Goal: Contribute content: Contribute content

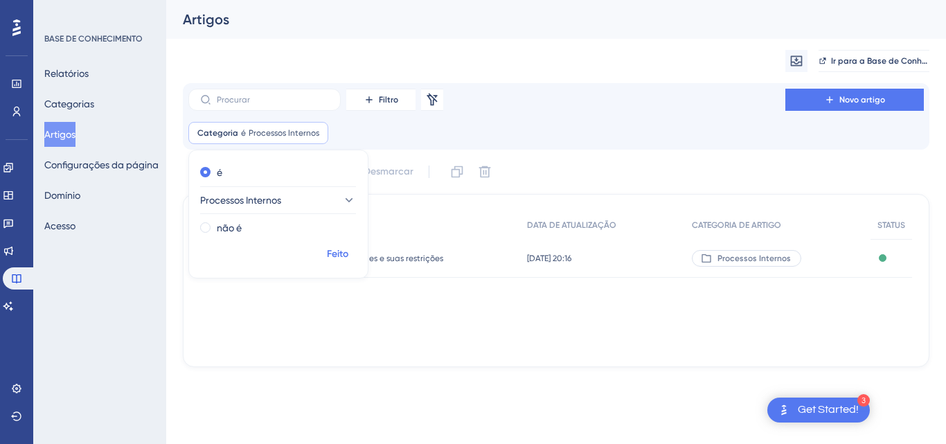
click at [337, 253] on font "Feito" at bounding box center [337, 254] width 21 height 12
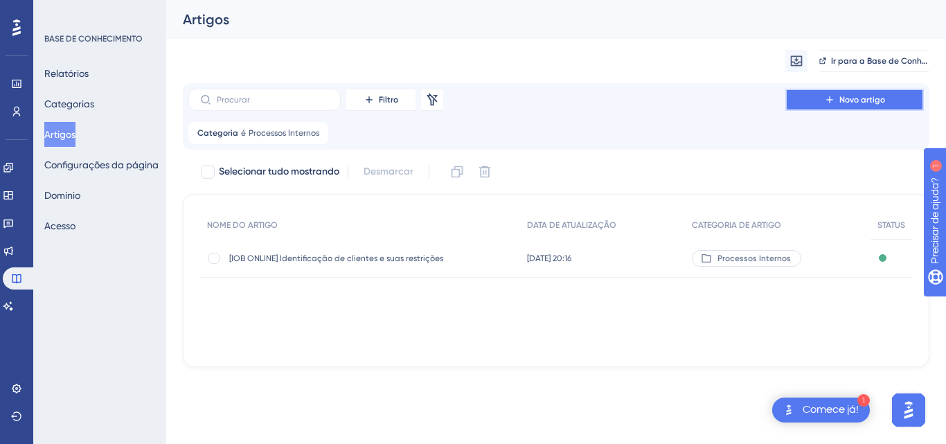
click at [863, 100] on font "Novo artigo" at bounding box center [862, 100] width 46 height 10
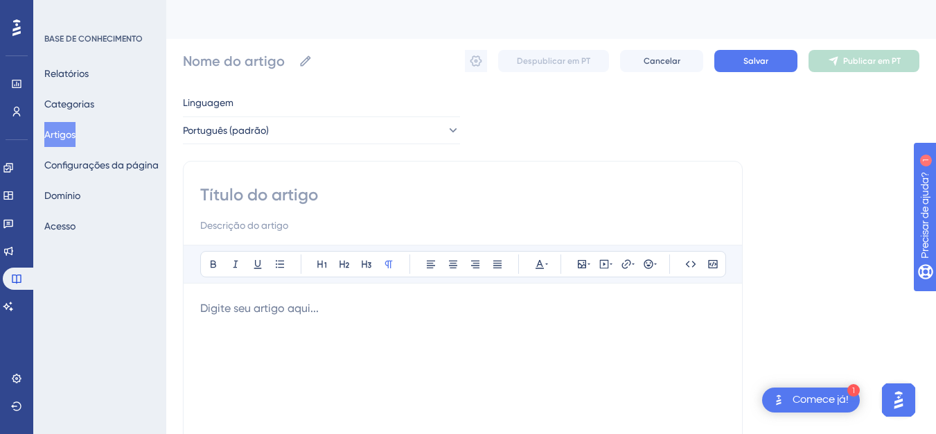
click at [346, 186] on input at bounding box center [462, 195] width 525 height 22
paste input "Padronização - Ligações e Mentorias"
type input "Padronização - Ligações e Mentorias"
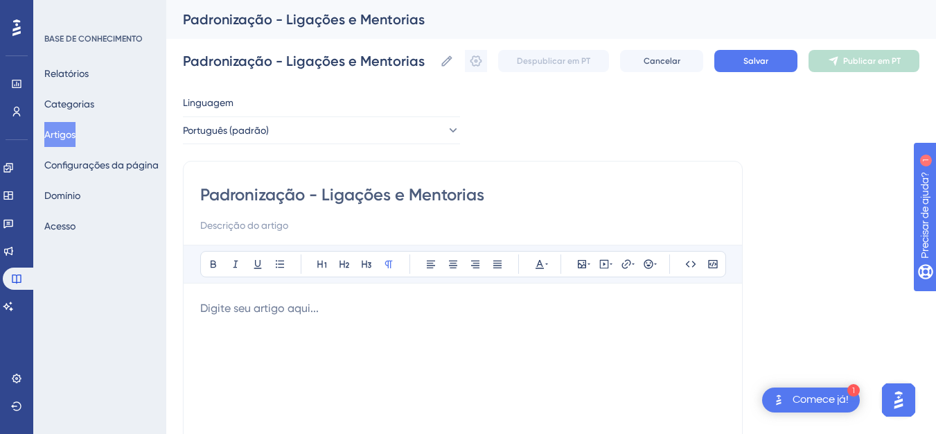
type input "Padronização - Ligações e Mentorias"
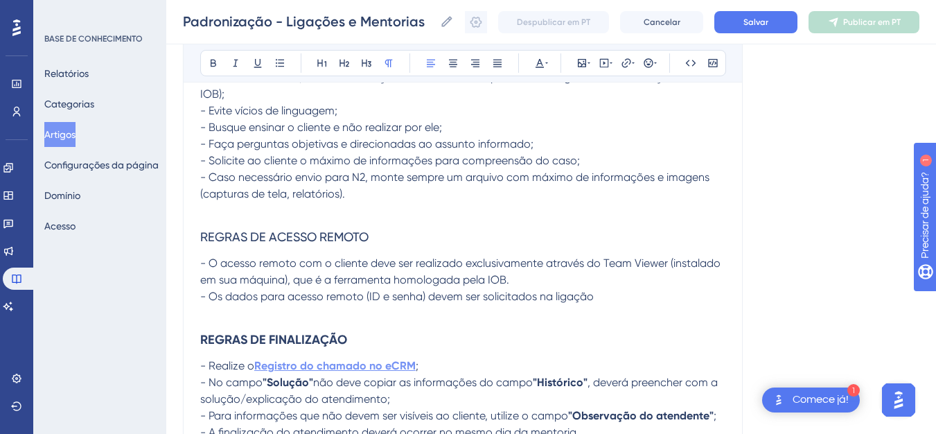
click at [401, 366] on strong "Registro do chamado no eCRM" at bounding box center [334, 365] width 161 height 13
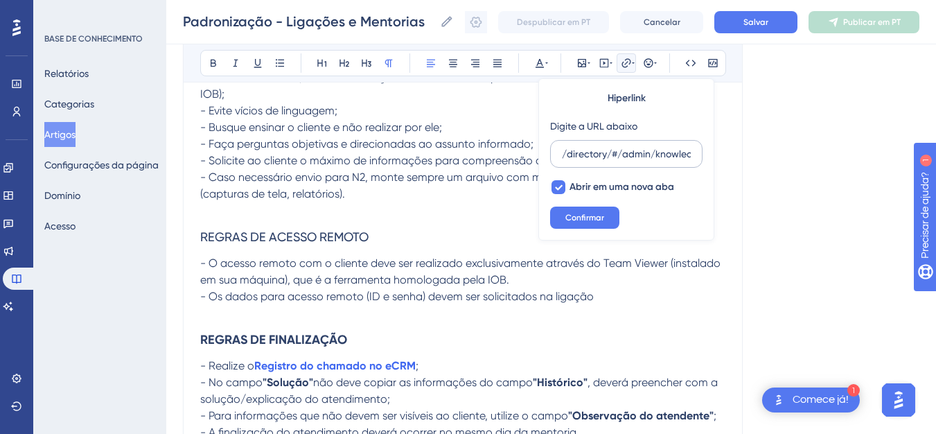
drag, startPoint x: 646, startPoint y: 150, endPoint x: 629, endPoint y: 153, distance: 17.5
click at [640, 152] on input "/directory/#/admin/knowledge/knowledgeBases/articles/20cd2f83-4c29-45d0-b1a9-13…" at bounding box center [626, 153] width 129 height 15
drag, startPoint x: 667, startPoint y: 157, endPoint x: 732, endPoint y: 159, distance: 65.1
click at [732, 159] on div "Padronização - Ligações e Mentorias Audacioso itálico Sublinhado Ponto de bala …" at bounding box center [463, 50] width 560 height 816
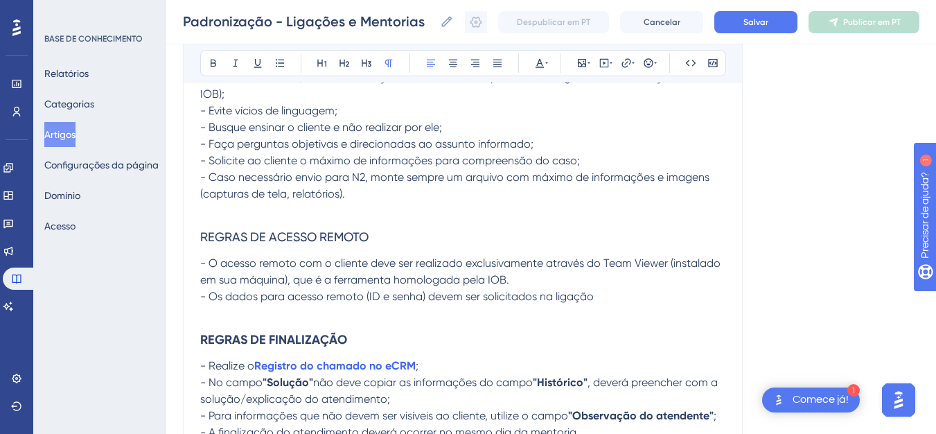
click at [667, 156] on p "- Solicite ao cliente o máximo de informações para compreensão do caso;" at bounding box center [462, 160] width 525 height 17
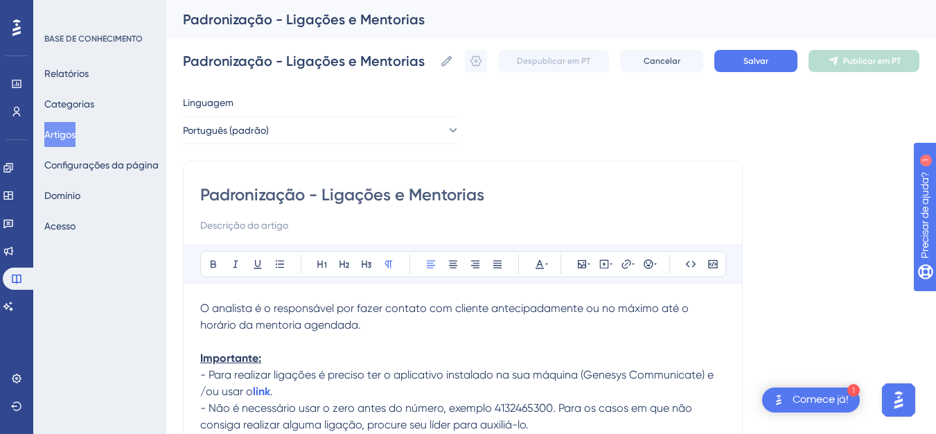
scroll to position [242, 0]
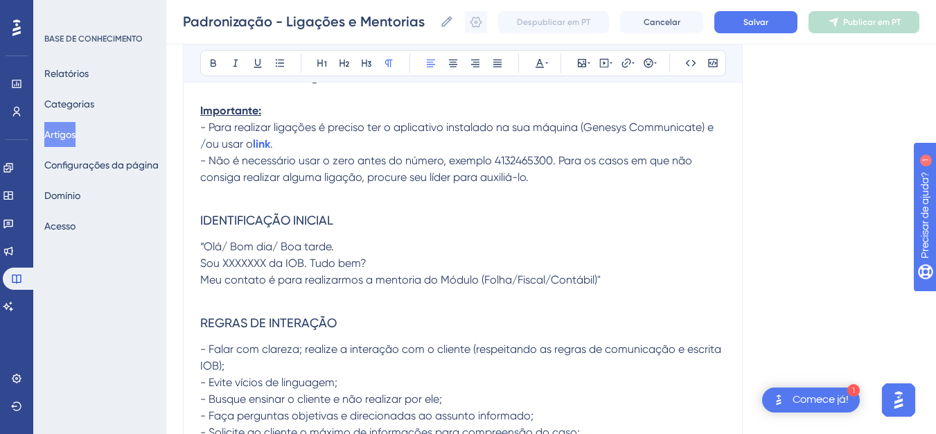
click at [594, 154] on span "- Não é necessário usar o zero antes do número, exemplo 4132465300. Para os cas…" at bounding box center [447, 169] width 495 height 30
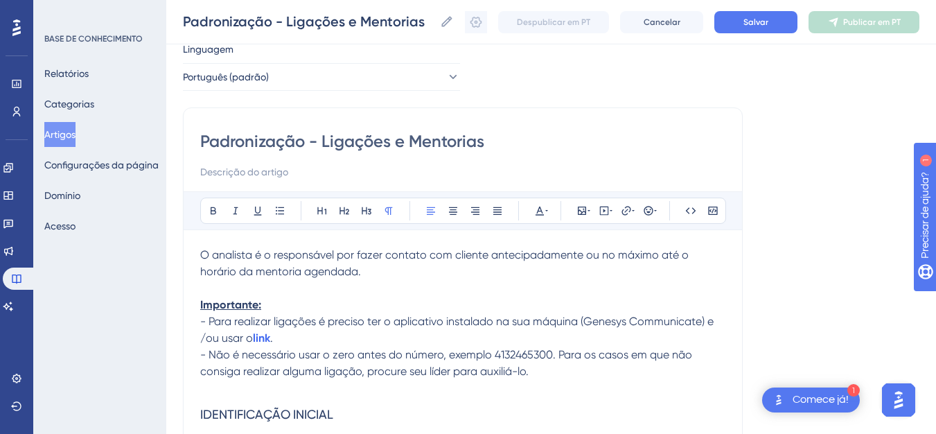
scroll to position [0, 0]
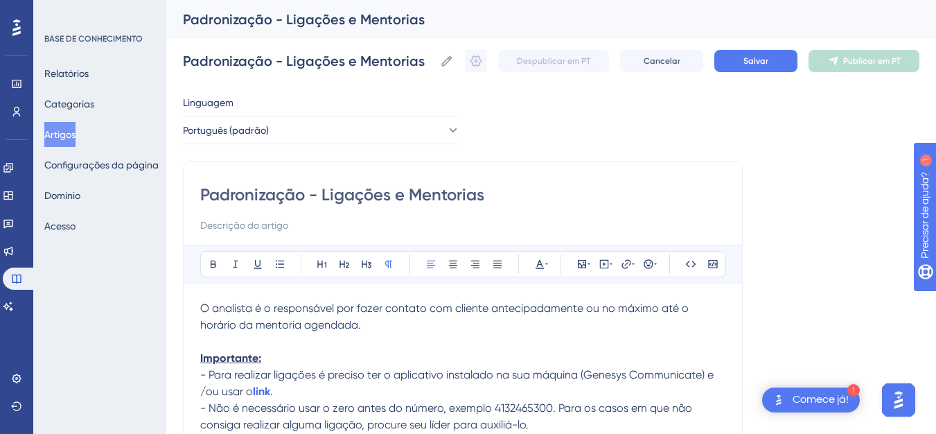
click at [316, 223] on input at bounding box center [462, 225] width 525 height 17
drag, startPoint x: 213, startPoint y: 193, endPoint x: 477, endPoint y: 193, distance: 263.9
click at [477, 193] on input "Padronização - Ligações e Mentorias" at bounding box center [462, 195] width 525 height 22
click at [247, 228] on input at bounding box center [462, 225] width 525 height 17
click at [201, 306] on span "O analista é o responsável por fazer contato com cliente antecipadamente ou no …" at bounding box center [445, 316] width 491 height 30
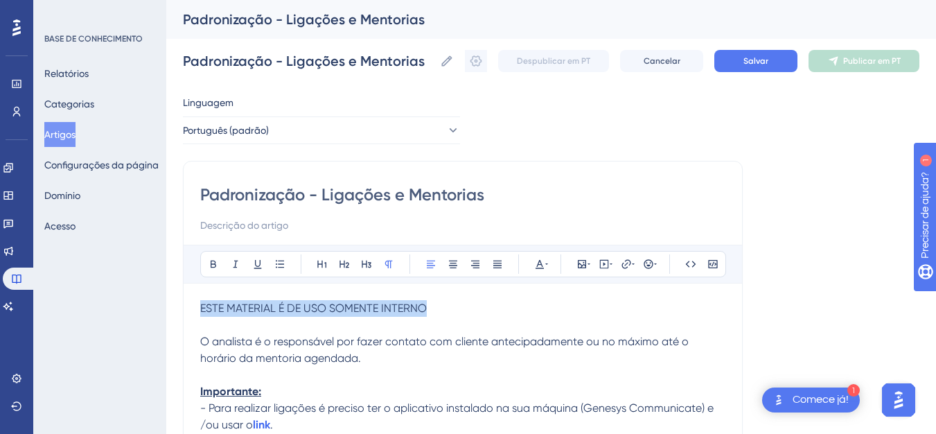
drag, startPoint x: 439, startPoint y: 308, endPoint x: 196, endPoint y: 283, distance: 244.4
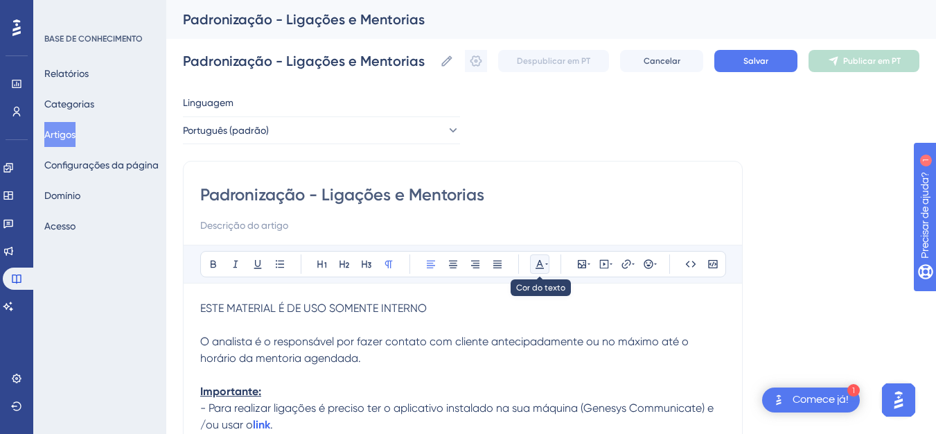
click at [541, 266] on icon at bounding box center [539, 263] width 11 height 11
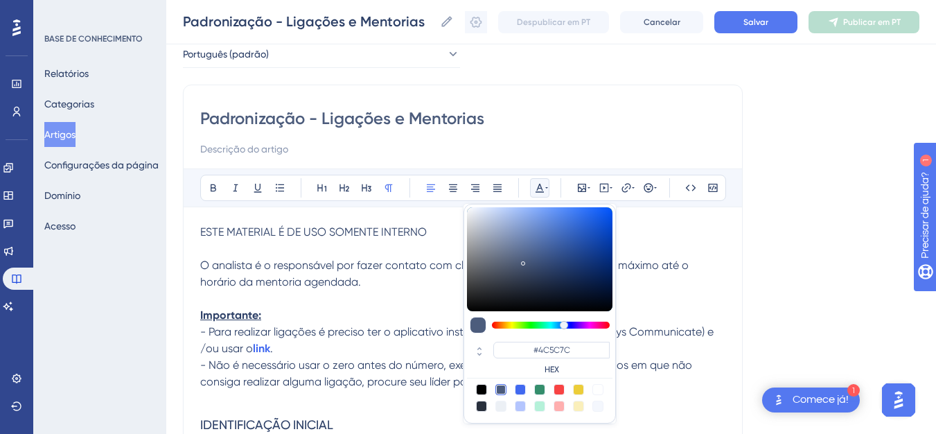
scroll to position [78, 0]
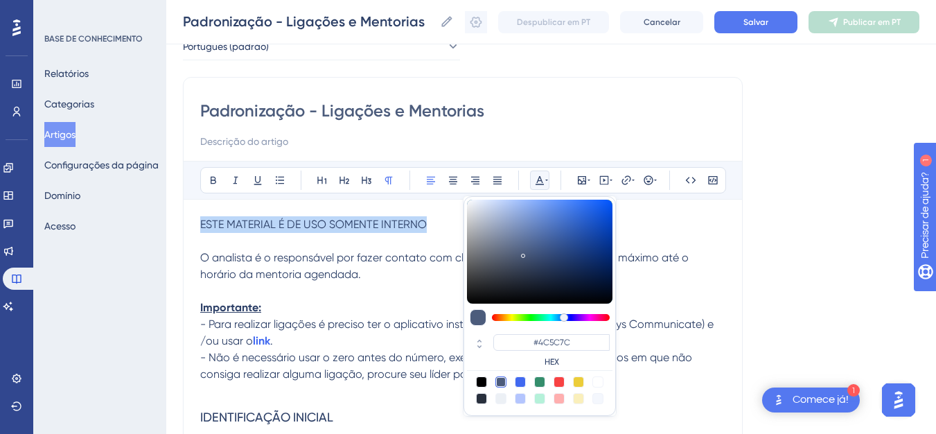
click at [559, 379] on div at bounding box center [558, 381] width 11 height 11
type input "#F84343"
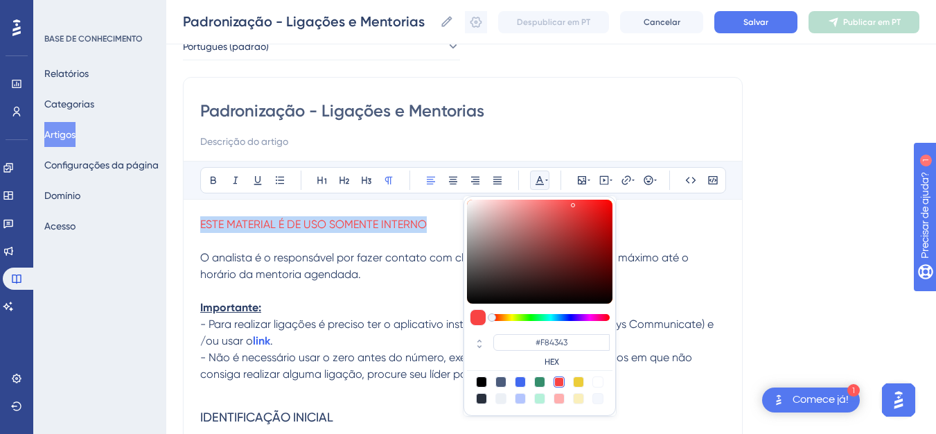
click at [361, 278] on p "O analista é o responsável por fazer contato com cliente antecipadamente ou no …" at bounding box center [462, 265] width 525 height 33
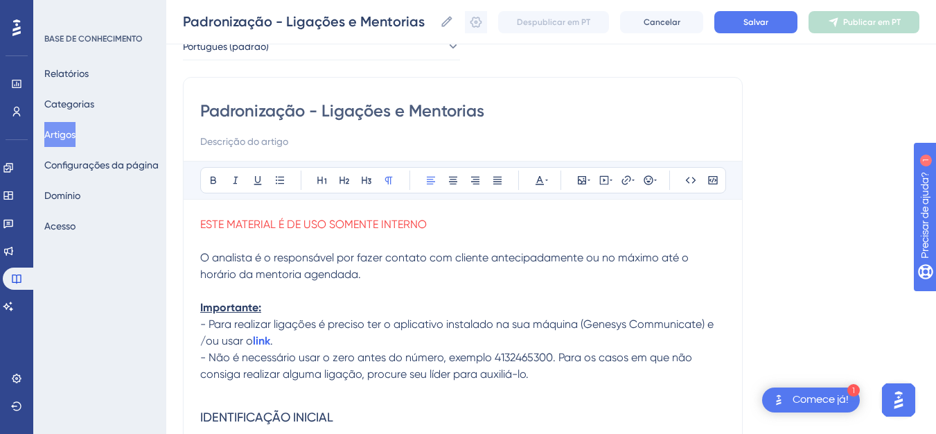
click at [423, 229] on span "ESTE MATERIAL É DE USO SOMENTE INTERNO" at bounding box center [313, 223] width 226 height 13
click at [210, 181] on icon at bounding box center [213, 180] width 11 height 11
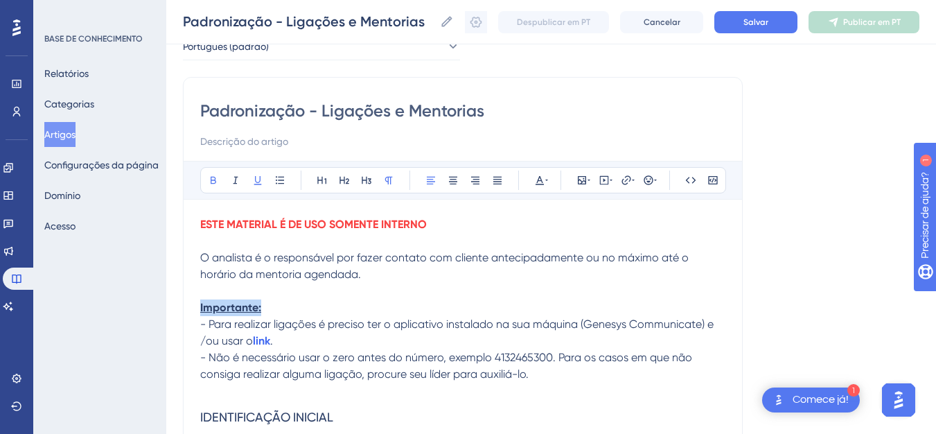
drag, startPoint x: 266, startPoint y: 306, endPoint x: 193, endPoint y: 299, distance: 73.1
drag, startPoint x: 197, startPoint y: 314, endPoint x: 183, endPoint y: 315, distance: 13.9
click at [542, 179] on icon at bounding box center [539, 180] width 11 height 11
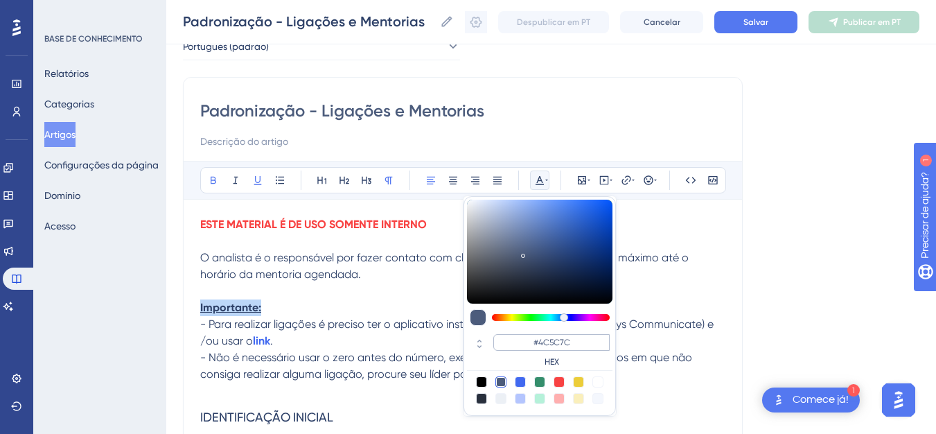
click at [562, 344] on input "#4C5C7C" at bounding box center [551, 342] width 116 height 17
click at [337, 279] on p "O analista é o responsável por fazer contato com cliente antecipadamente ou no …" at bounding box center [462, 265] width 525 height 33
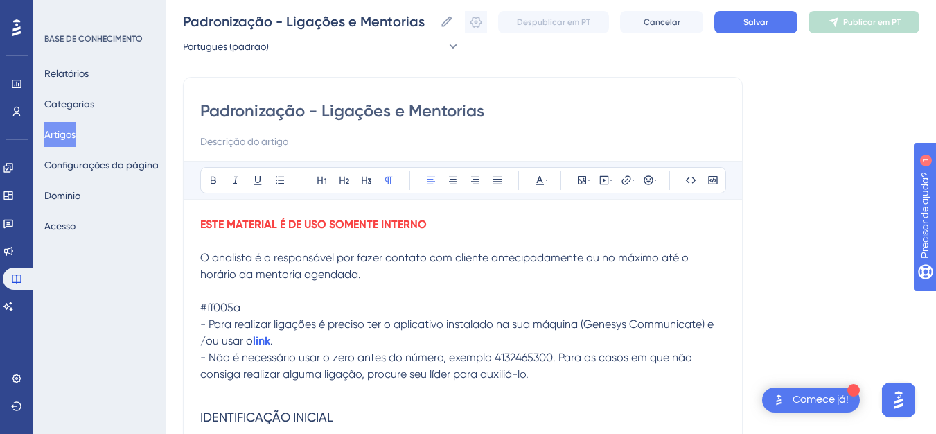
drag, startPoint x: 256, startPoint y: 312, endPoint x: 179, endPoint y: 312, distance: 76.9
drag, startPoint x: 210, startPoint y: 304, endPoint x: 185, endPoint y: 304, distance: 24.9
click at [255, 183] on icon at bounding box center [257, 180] width 11 height 11
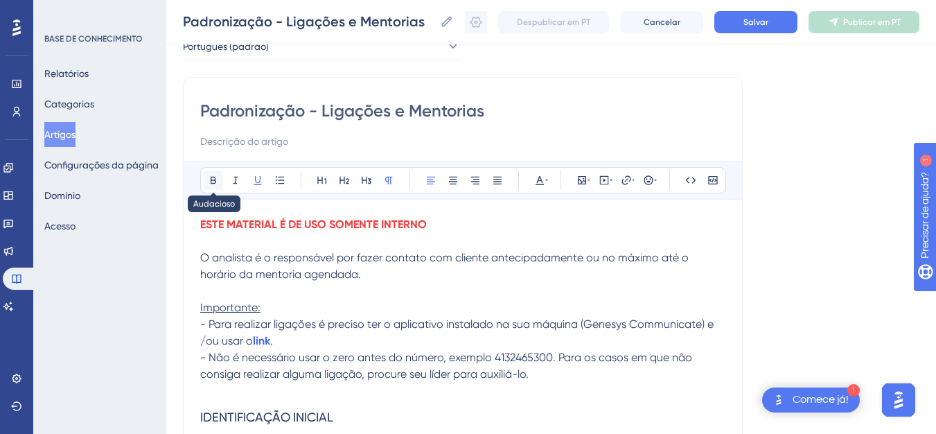
click at [212, 183] on icon at bounding box center [214, 181] width 6 height 8
click at [552, 180] on div "Audacioso itálico Sublinhado Ponto de bala Título 1 Título 2 Título 3 Normal Al…" at bounding box center [463, 180] width 526 height 26
click at [544, 180] on icon at bounding box center [539, 180] width 11 height 11
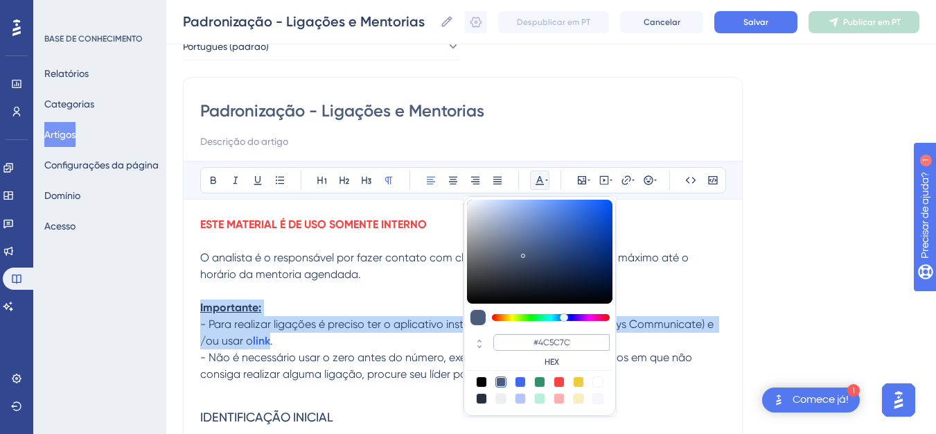
drag, startPoint x: 567, startPoint y: 339, endPoint x: 519, endPoint y: 341, distance: 47.8
click at [517, 340] on input "#4C5C7C" at bounding box center [551, 342] width 116 height 17
click at [526, 341] on input "#4C5C7C" at bounding box center [551, 342] width 116 height 17
drag, startPoint x: 556, startPoint y: 346, endPoint x: 574, endPoint y: 345, distance: 17.3
click at [574, 345] on input "#4C5C7C" at bounding box center [551, 342] width 116 height 17
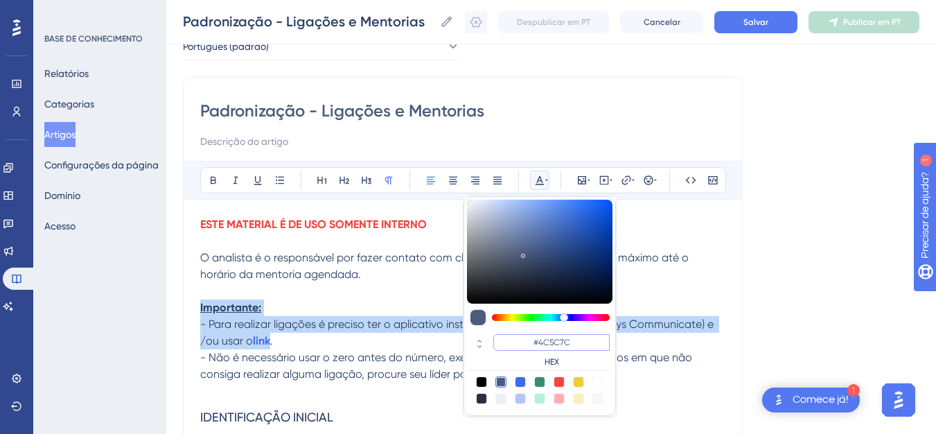
click at [574, 345] on input "#4C5C7C" at bounding box center [551, 342] width 116 height 17
click at [309, 311] on p "Importante:" at bounding box center [462, 307] width 525 height 17
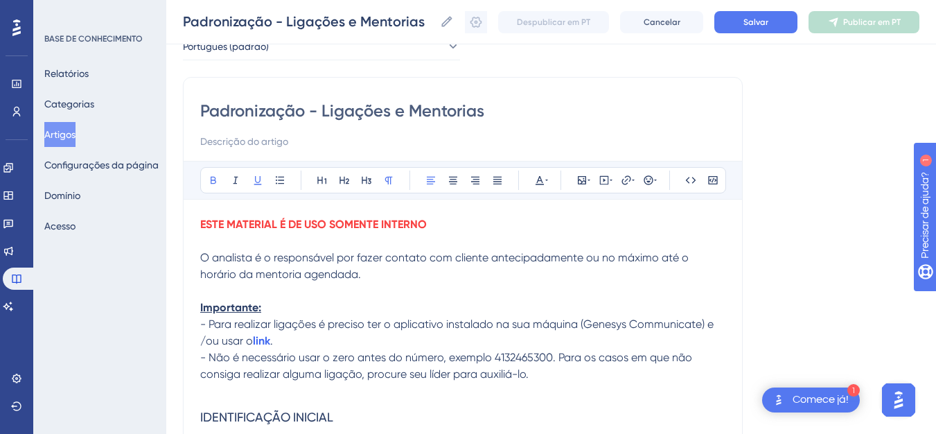
drag, startPoint x: 263, startPoint y: 311, endPoint x: 199, endPoint y: 309, distance: 63.8
click at [544, 182] on icon at bounding box center [539, 180] width 11 height 11
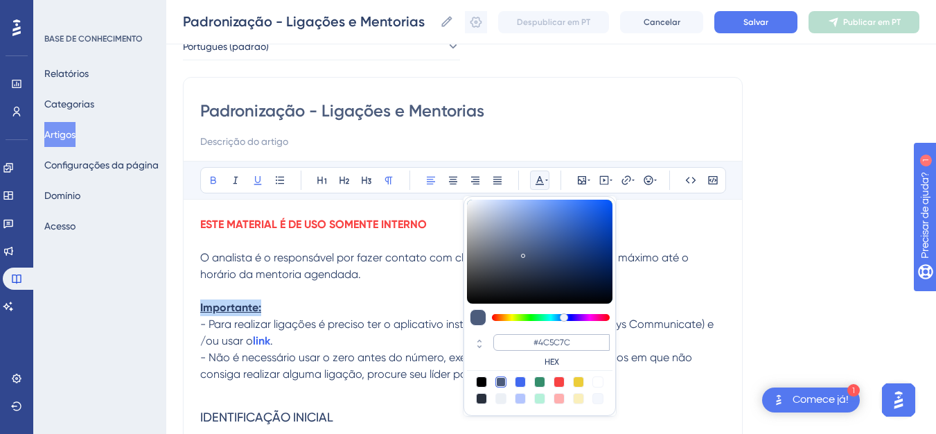
click at [556, 341] on input "#4C5C7C" at bounding box center [551, 342] width 116 height 17
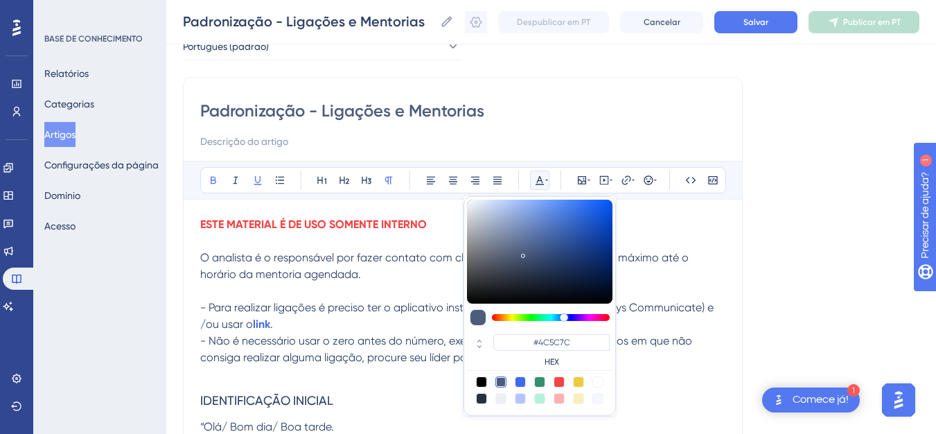
click at [281, 298] on p at bounding box center [462, 291] width 525 height 17
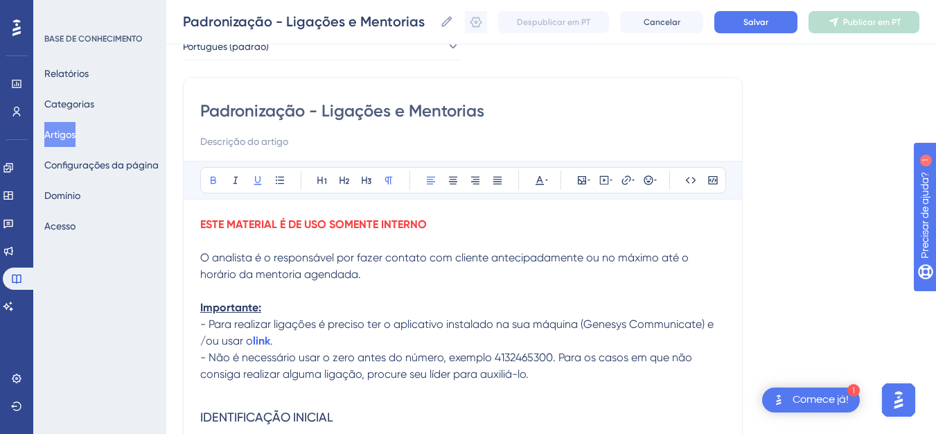
click at [204, 305] on strong "Importante:" at bounding box center [230, 307] width 61 height 13
click at [545, 180] on icon at bounding box center [546, 180] width 3 height 11
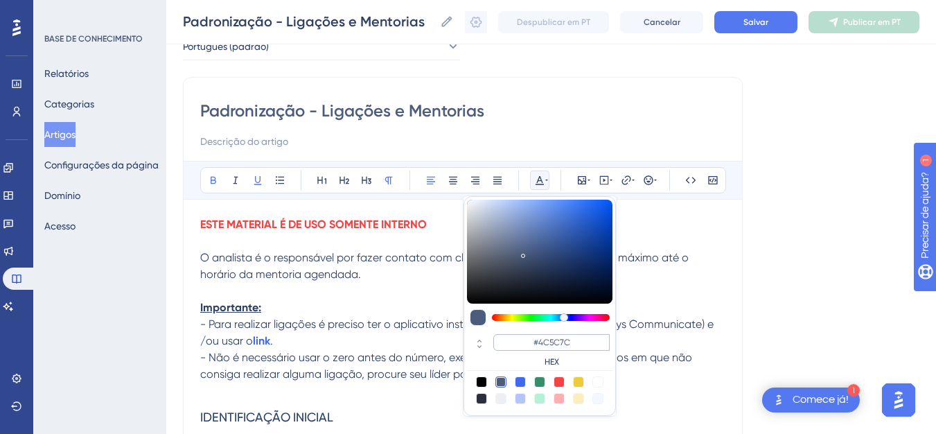
click at [543, 339] on input "#4C5C7C" at bounding box center [551, 342] width 116 height 17
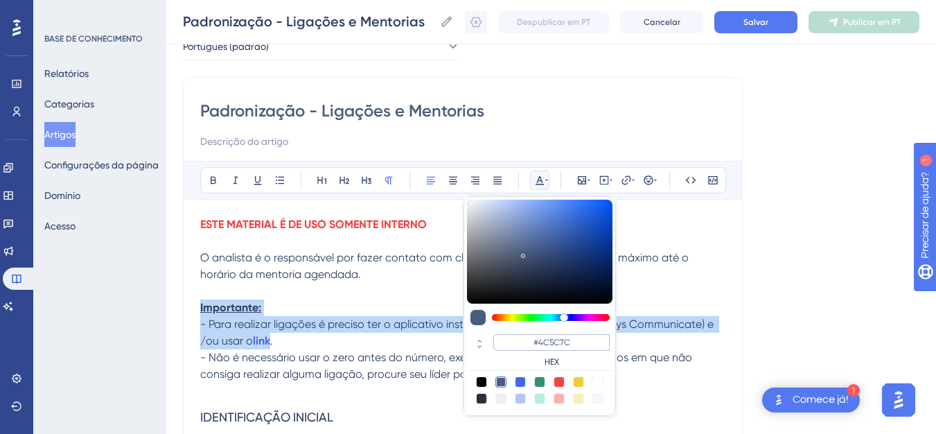
drag, startPoint x: 539, startPoint y: 342, endPoint x: 547, endPoint y: 343, distance: 8.3
click at [547, 343] on input "#4C5C7C" at bounding box center [551, 342] width 116 height 17
drag, startPoint x: 547, startPoint y: 343, endPoint x: 535, endPoint y: 343, distance: 12.5
click at [535, 343] on input "#4C5C7C" at bounding box center [551, 342] width 116 height 17
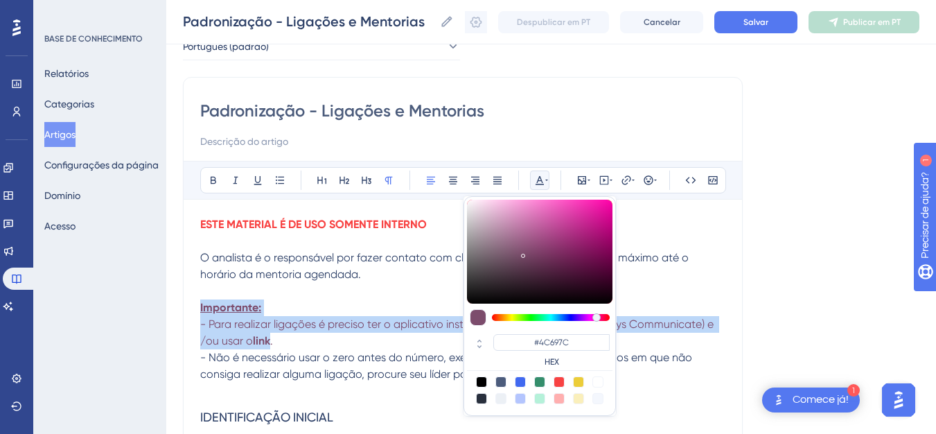
drag, startPoint x: 565, startPoint y: 317, endPoint x: 557, endPoint y: 320, distance: 8.4
click at [592, 319] on div at bounding box center [596, 317] width 8 height 8
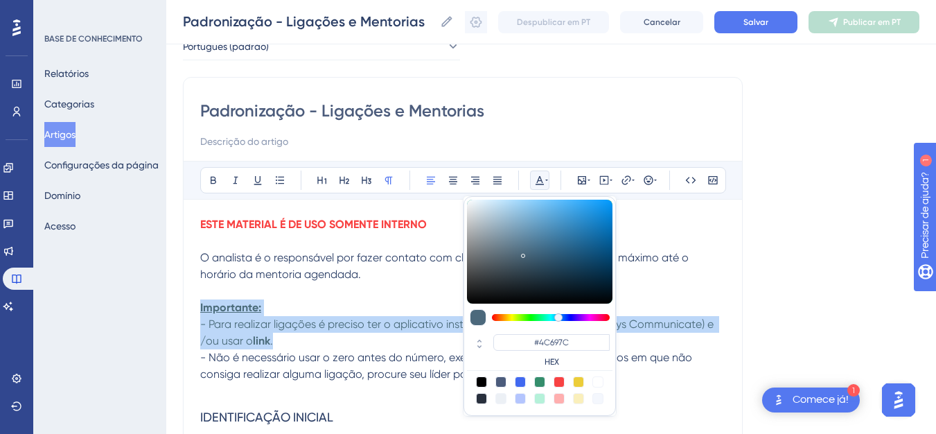
type input "#4C6D7C"
click at [558, 342] on input "#4C6D7C" at bounding box center [551, 342] width 116 height 17
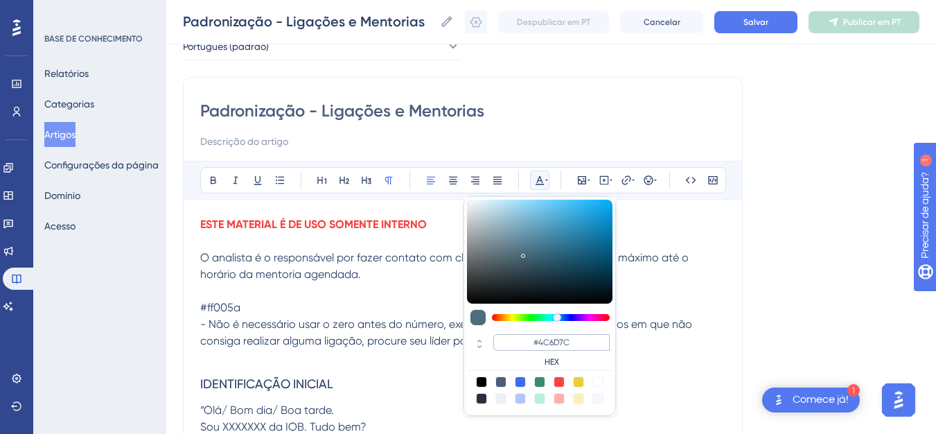
click at [524, 340] on input "#4C6D7C" at bounding box center [551, 342] width 116 height 17
click at [477, 344] on icon at bounding box center [479, 346] width 17 height 12
click at [478, 337] on icon at bounding box center [479, 341] width 17 height 12
click at [480, 340] on icon at bounding box center [479, 346] width 17 height 12
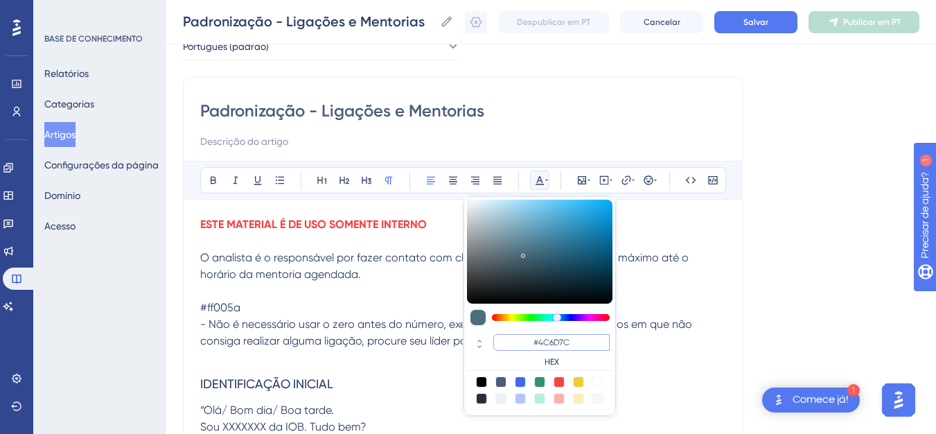
click at [517, 340] on input "#4C6D7C" at bounding box center [551, 342] width 116 height 17
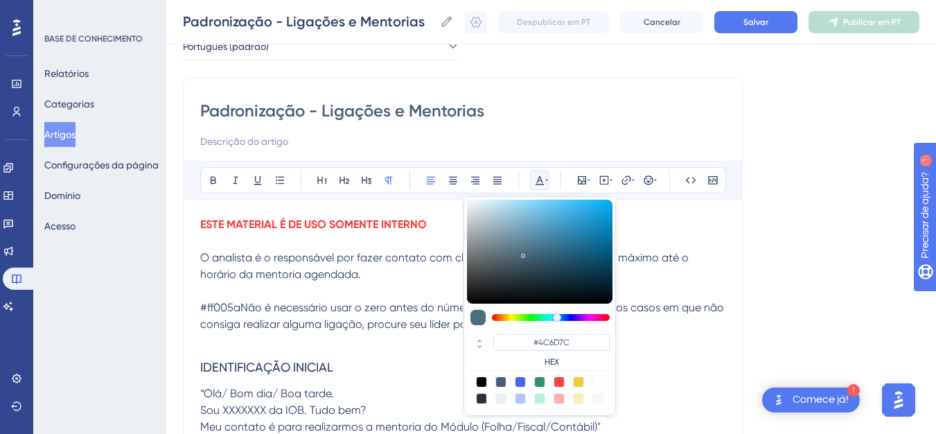
drag, startPoint x: 517, startPoint y: 339, endPoint x: 613, endPoint y: 342, distance: 95.6
click at [613, 342] on div "#4C6D7C HEX" at bounding box center [539, 306] width 152 height 220
click at [556, 338] on input "#4C6D7C" at bounding box center [551, 342] width 116 height 17
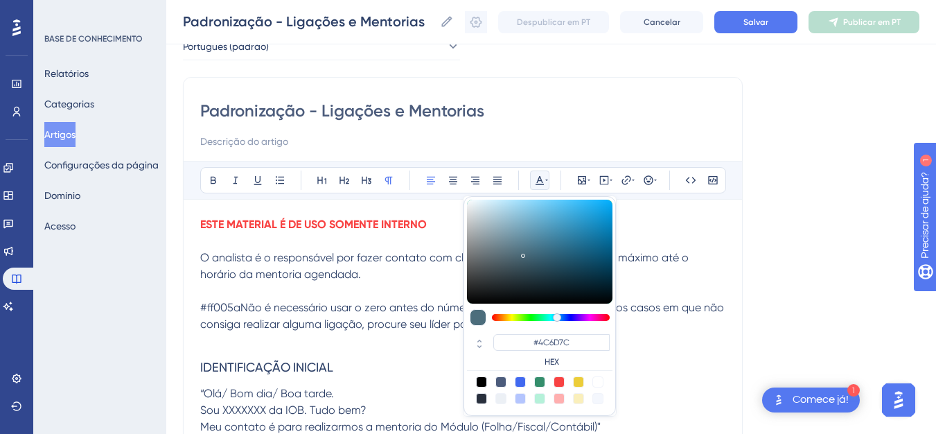
click at [247, 312] on span "#ff005aNão é necessário usar o zero antes do número, exemplo 4132465300. Para o…" at bounding box center [463, 316] width 526 height 30
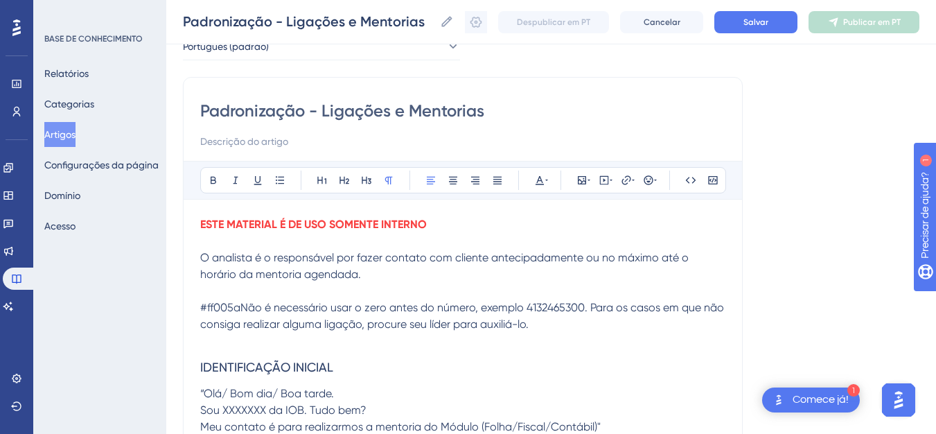
click at [242, 308] on span "#ff005aNão é necessário usar o zero antes do número, exemplo 4132465300. Para o…" at bounding box center [463, 316] width 526 height 30
drag, startPoint x: 531, startPoint y: 322, endPoint x: 190, endPoint y: 301, distance: 341.4
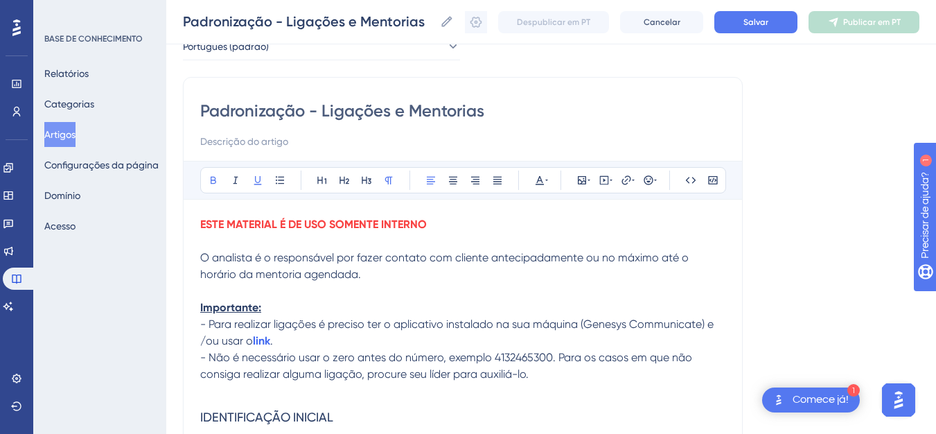
drag, startPoint x: 263, startPoint y: 314, endPoint x: 195, endPoint y: 307, distance: 67.5
click at [546, 178] on icon at bounding box center [546, 180] width 3 height 11
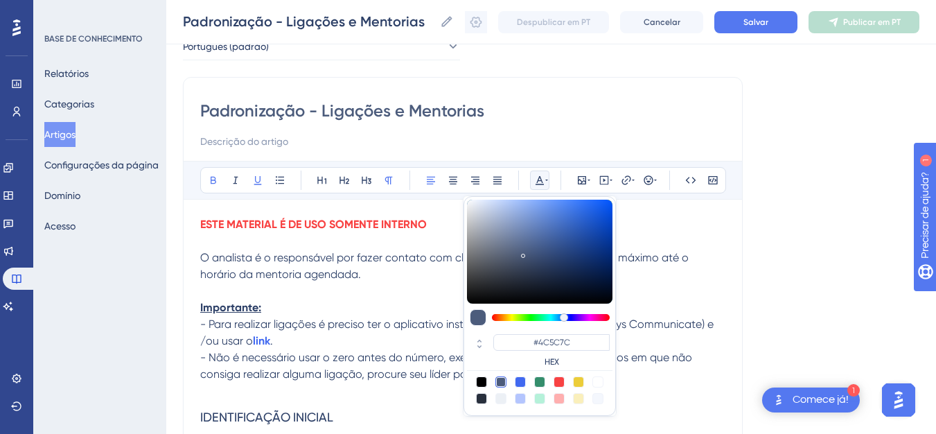
click at [553, 363] on font "HEX" at bounding box center [551, 362] width 15 height 10
click at [557, 344] on input "#4C5C7C" at bounding box center [551, 342] width 116 height 17
click at [557, 345] on input "#4C5C7C" at bounding box center [551, 342] width 116 height 17
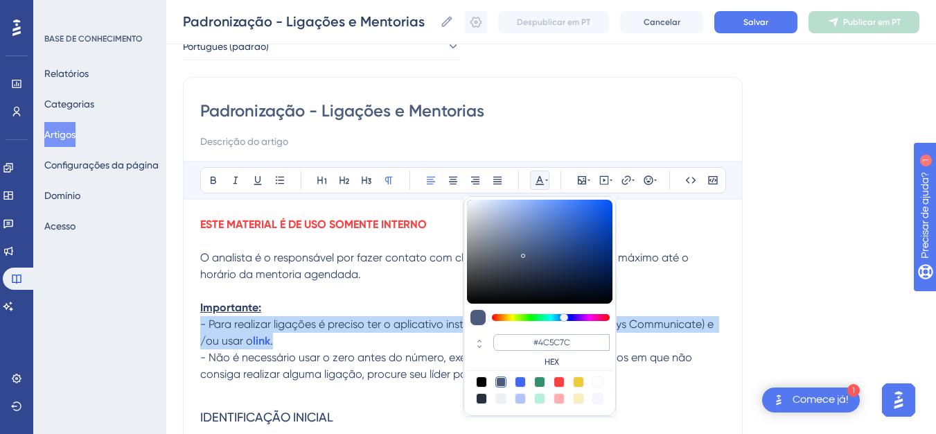
drag, startPoint x: 557, startPoint y: 345, endPoint x: 534, endPoint y: 345, distance: 22.9
click at [534, 345] on input "#4C5C7C" at bounding box center [551, 342] width 116 height 17
click at [473, 348] on icon at bounding box center [479, 346] width 17 height 12
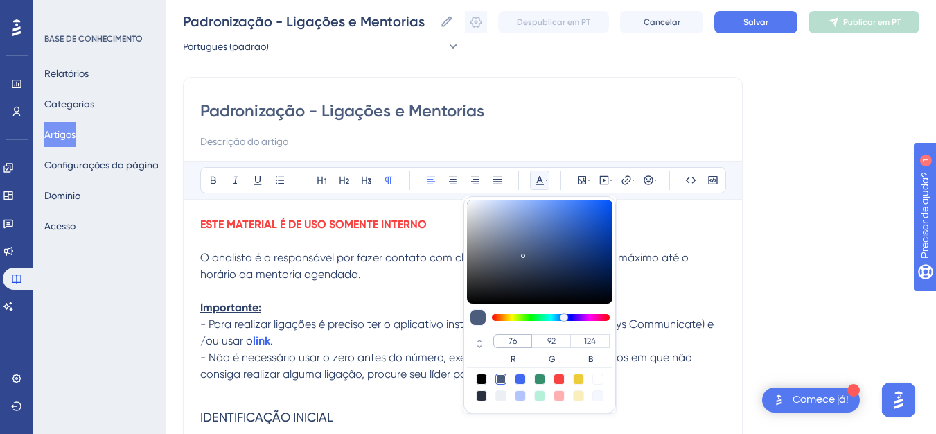
drag, startPoint x: 518, startPoint y: 341, endPoint x: 506, endPoint y: 341, distance: 11.8
click at [506, 341] on input "76" at bounding box center [512, 341] width 39 height 14
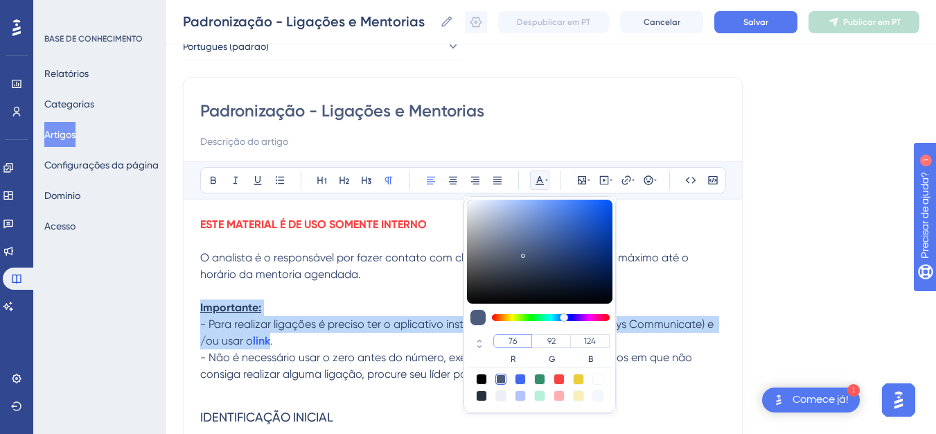
click at [506, 341] on input "76" at bounding box center [512, 341] width 39 height 14
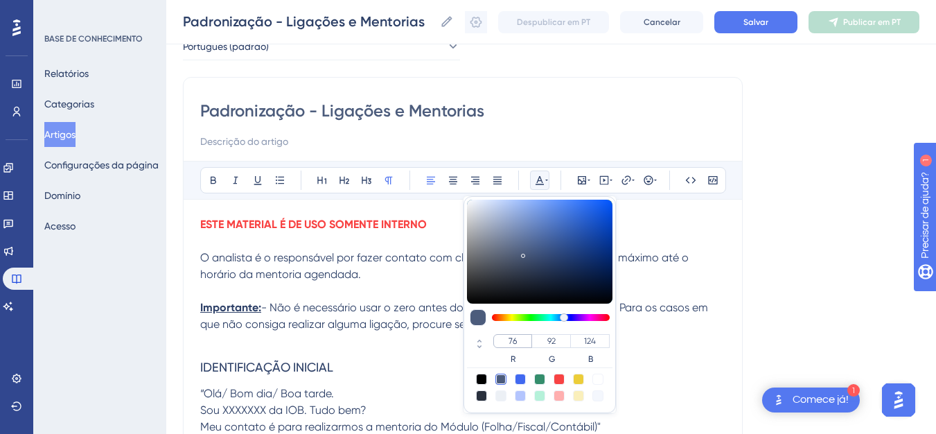
click at [506, 341] on input "76" at bounding box center [512, 341] width 39 height 14
drag, startPoint x: 506, startPoint y: 341, endPoint x: 526, endPoint y: 341, distance: 20.1
click at [526, 341] on input "76" at bounding box center [512, 341] width 39 height 14
click at [521, 340] on input "76" at bounding box center [512, 341] width 39 height 14
click at [519, 340] on input "76" at bounding box center [512, 341] width 39 height 14
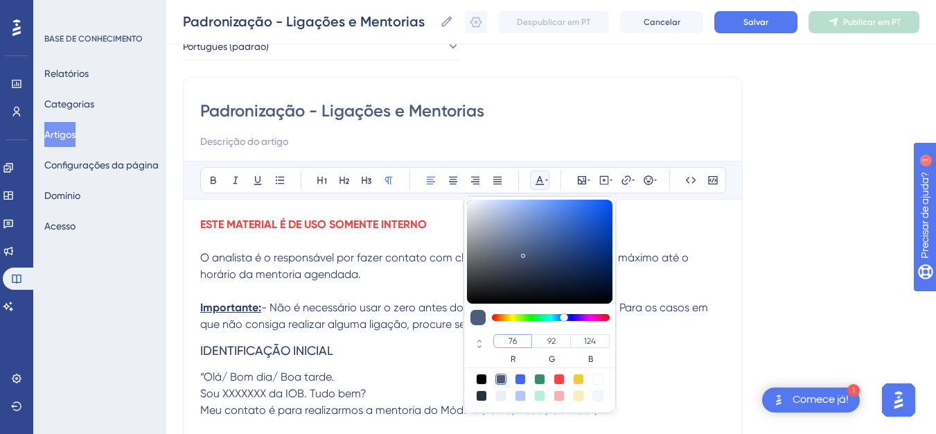
click at [519, 340] on input "76" at bounding box center [512, 341] width 39 height 14
click at [537, 393] on div at bounding box center [539, 395] width 11 height 11
type input "181"
type input "241"
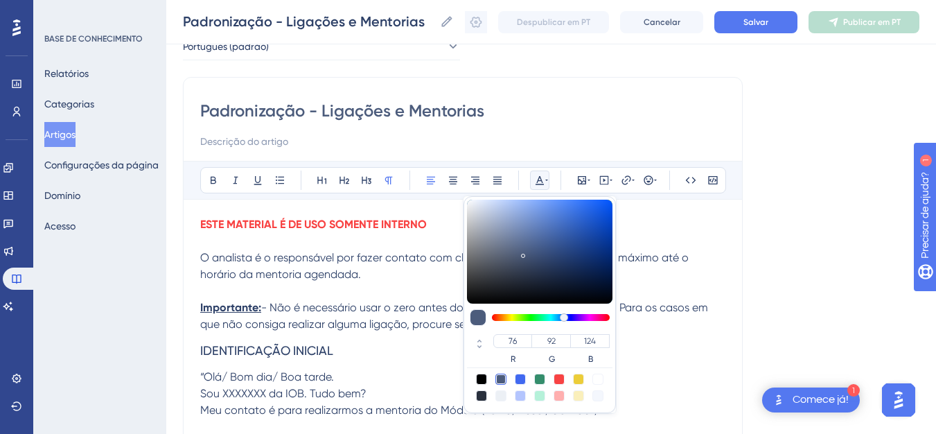
type input "217"
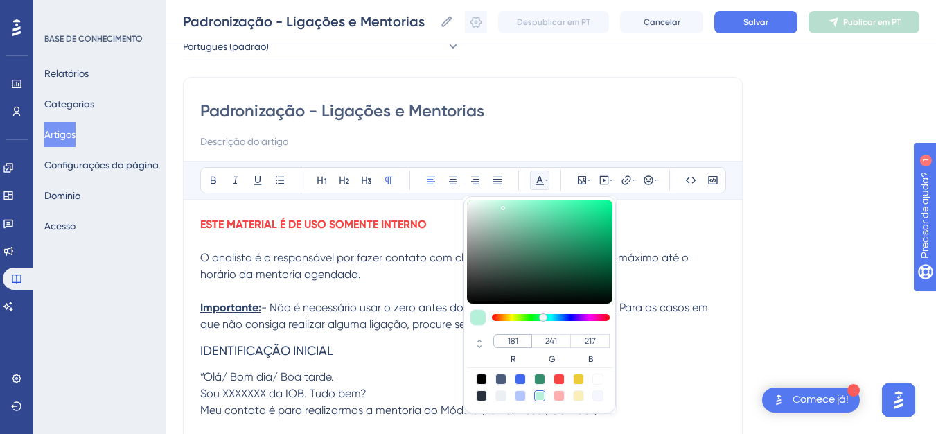
click at [519, 341] on input "181" at bounding box center [512, 341] width 39 height 14
click at [513, 339] on input "181" at bounding box center [512, 341] width 39 height 14
click at [515, 341] on input "181" at bounding box center [512, 341] width 39 height 14
click at [422, 350] on h3 "IDENTIFICAÇÃO INICIALkno0" at bounding box center [462, 350] width 525 height 36
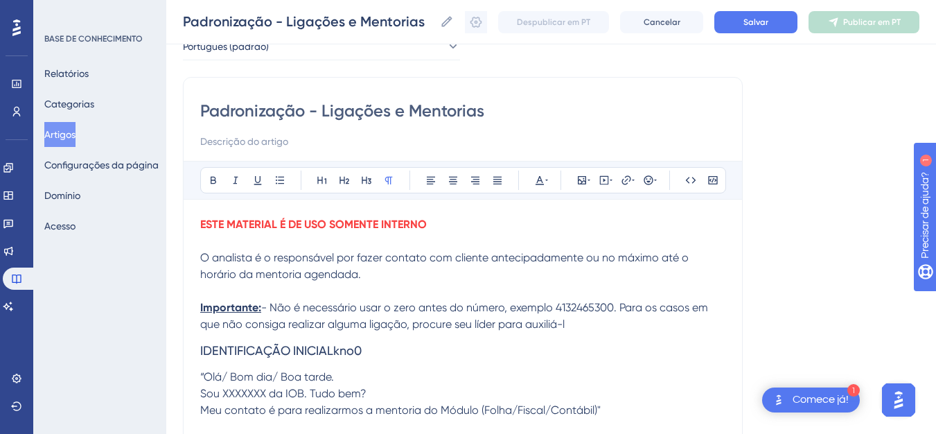
click at [478, 283] on p at bounding box center [462, 291] width 525 height 17
click at [603, 355] on h3 "IDENTIFICAÇÃO INICIALkno0" at bounding box center [462, 350] width 525 height 36
drag, startPoint x: 446, startPoint y: 317, endPoint x: 182, endPoint y: 314, distance: 263.9
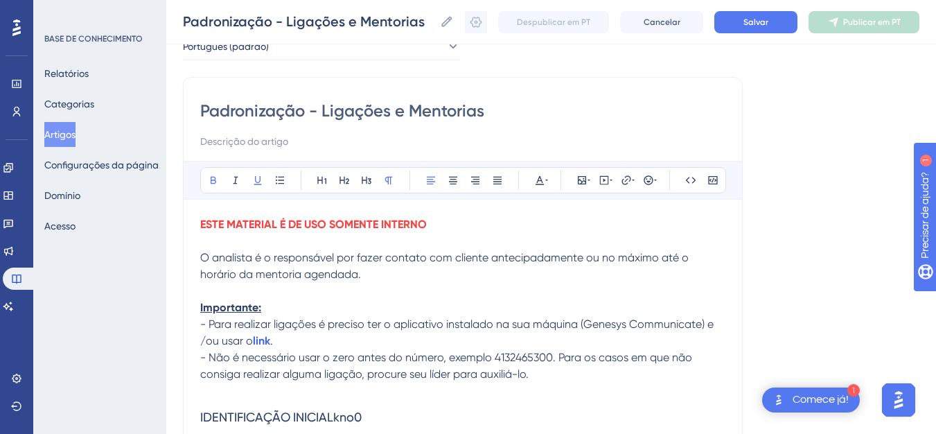
drag, startPoint x: 268, startPoint y: 308, endPoint x: 199, endPoint y: 308, distance: 68.6
click at [213, 292] on p at bounding box center [462, 291] width 525 height 17
click at [544, 175] on icon at bounding box center [539, 180] width 11 height 11
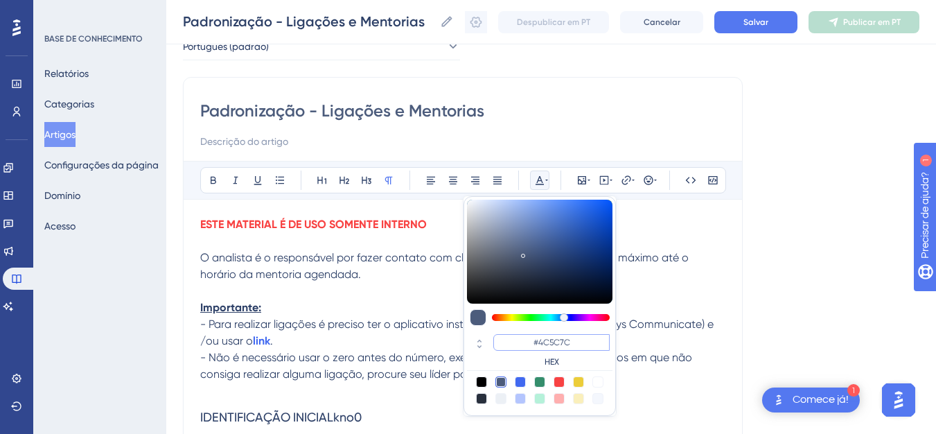
click at [528, 344] on input "#4C5C7C" at bounding box center [551, 342] width 116 height 17
drag, startPoint x: 568, startPoint y: 343, endPoint x: 583, endPoint y: 341, distance: 15.3
click at [583, 341] on input "#4C5C7C" at bounding box center [551, 342] width 116 height 17
click at [579, 341] on input "#4C5C7C" at bounding box center [551, 342] width 116 height 17
click at [578, 341] on input "#4C5C7C" at bounding box center [551, 342] width 116 height 17
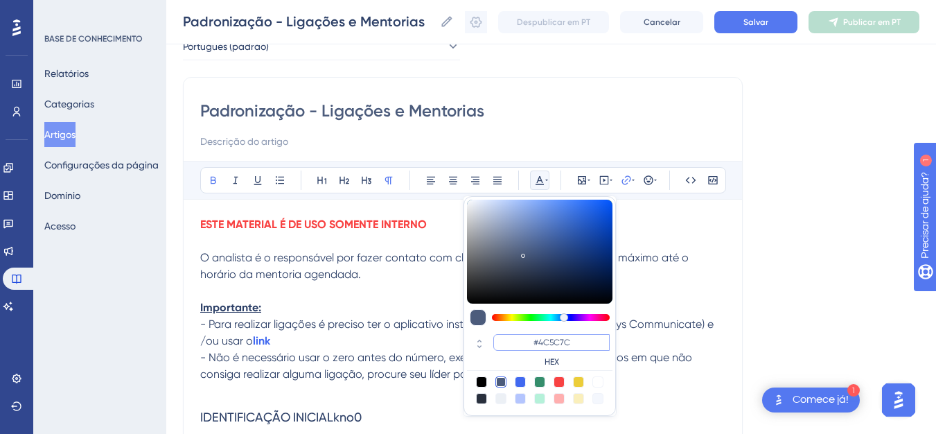
click at [578, 341] on input "#4C5C7C" at bounding box center [551, 342] width 116 height 17
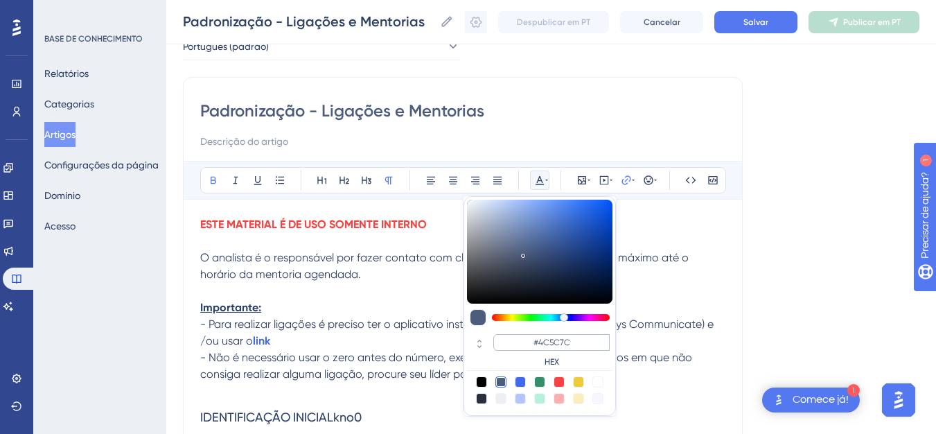
click at [578, 341] on input "#4C5C7C" at bounding box center [551, 342] width 116 height 17
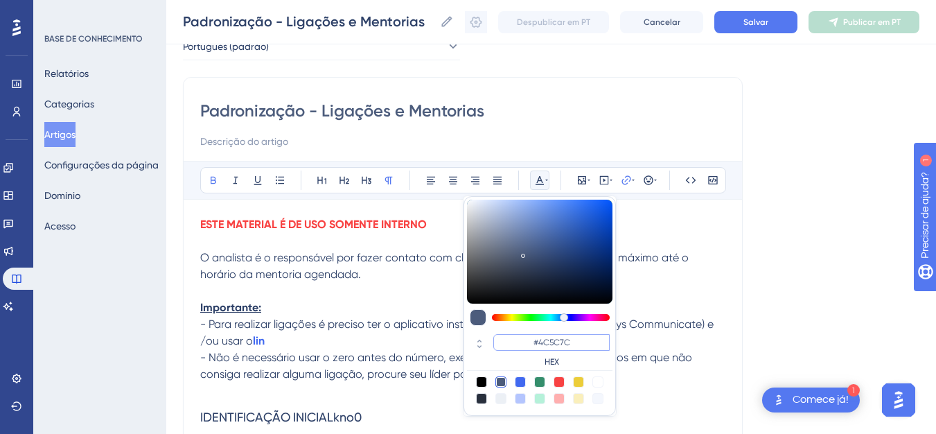
click at [578, 341] on input "#4C5C7C" at bounding box center [551, 342] width 116 height 17
drag, startPoint x: 578, startPoint y: 341, endPoint x: 556, endPoint y: 341, distance: 22.9
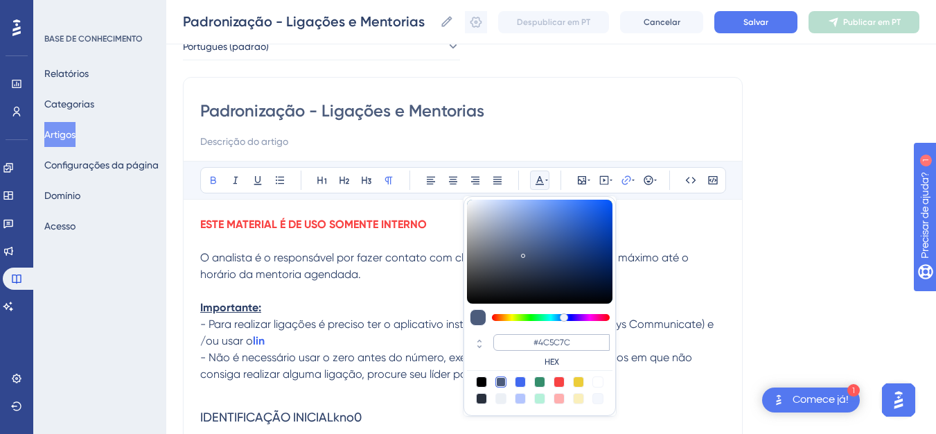
click at [556, 341] on input "#4C5C7C" at bounding box center [551, 342] width 116 height 17
click at [553, 340] on input "#4C5C7C" at bounding box center [551, 342] width 116 height 17
click at [554, 340] on input "#4C5C7C" at bounding box center [551, 342] width 116 height 17
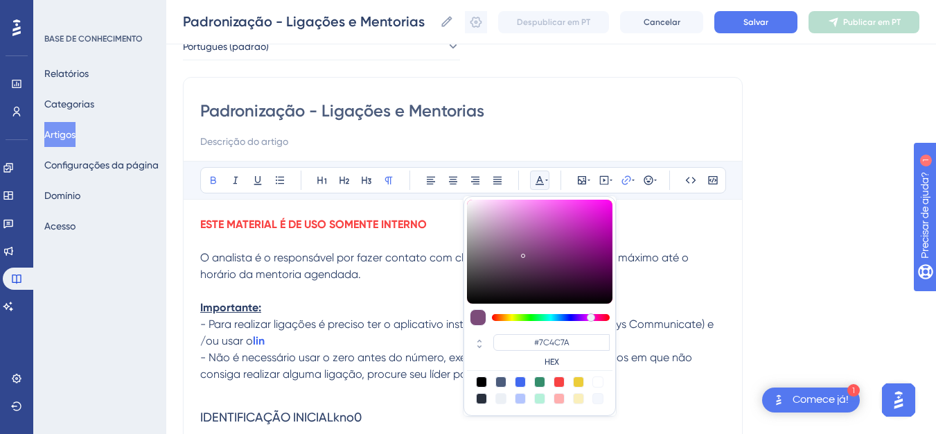
type input "#7B4C7C"
drag, startPoint x: 567, startPoint y: 317, endPoint x: 589, endPoint y: 317, distance: 22.9
click at [589, 317] on div at bounding box center [589, 317] width 8 height 8
click at [480, 344] on icon at bounding box center [479, 346] width 17 height 12
click at [508, 339] on input "123" at bounding box center [512, 341] width 39 height 14
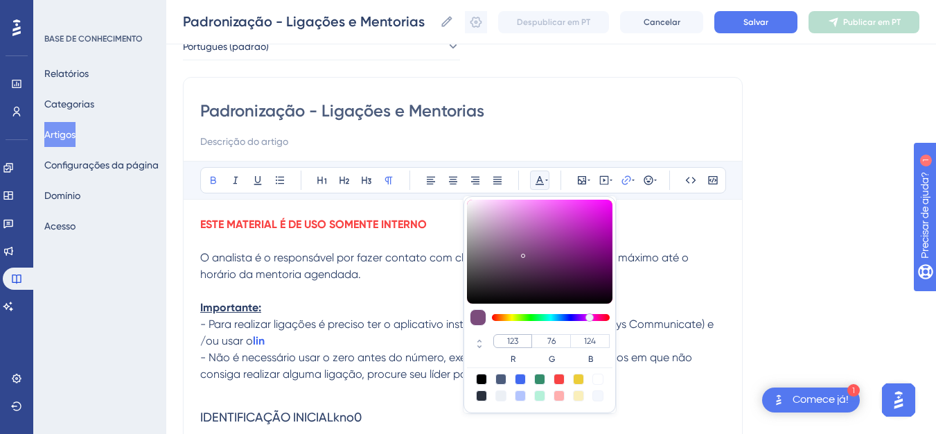
click at [515, 339] on input "123" at bounding box center [512, 341] width 39 height 14
drag, startPoint x: 515, startPoint y: 339, endPoint x: 506, endPoint y: 339, distance: 9.0
click at [506, 339] on input "123" at bounding box center [512, 341] width 39 height 14
click at [507, 339] on input "123" at bounding box center [512, 341] width 39 height 14
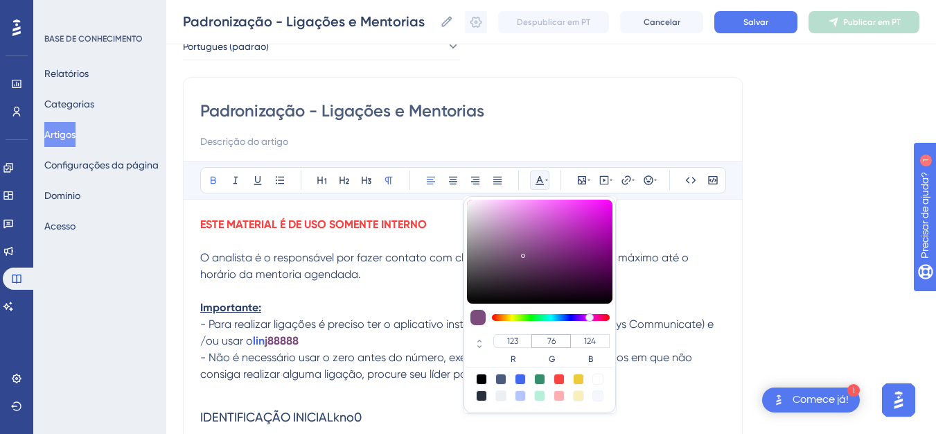
click at [537, 339] on div "123 R 76 G 124 B" at bounding box center [551, 349] width 116 height 30
click at [695, 297] on p at bounding box center [462, 291] width 525 height 17
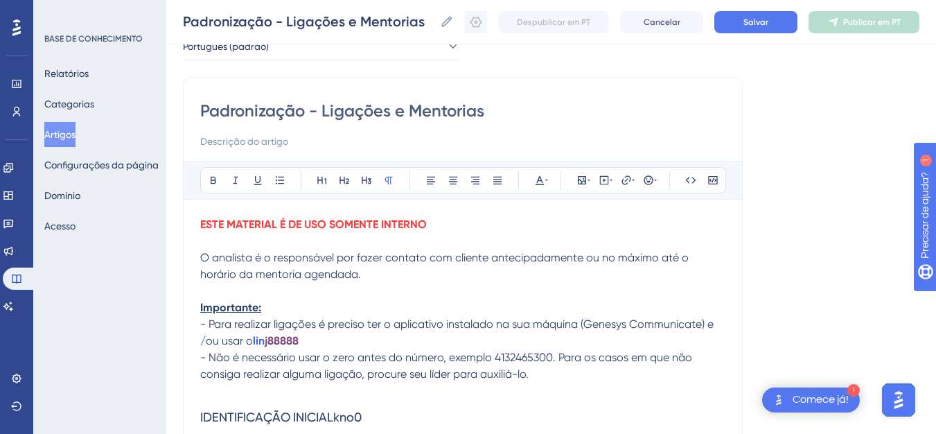
click at [377, 341] on p "- Para realizar ligações é preciso ter o aplicativo instalado na sua máquina (G…" at bounding box center [462, 332] width 525 height 33
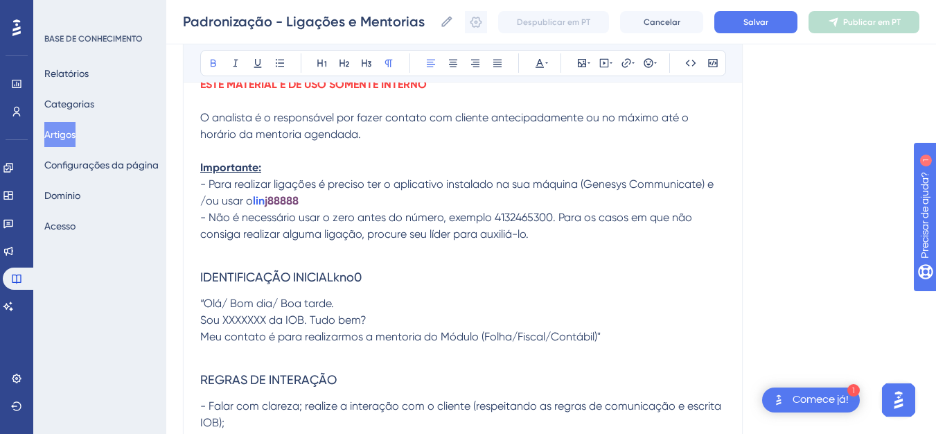
scroll to position [203, 0]
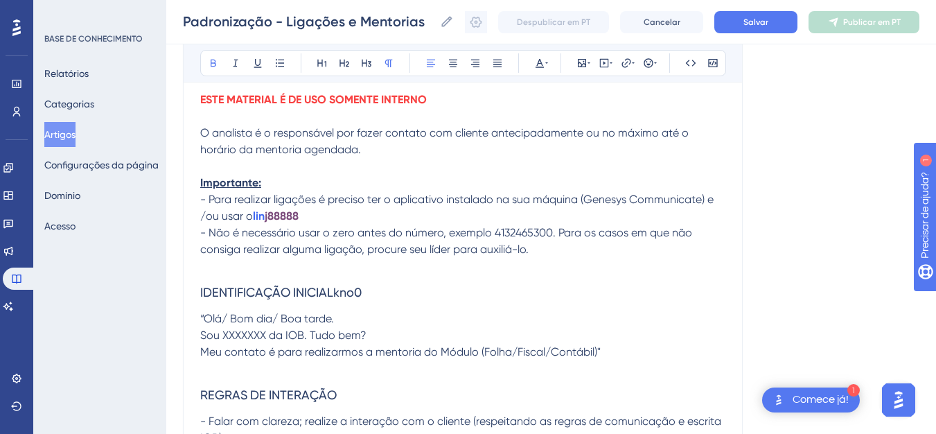
click at [336, 223] on p "- Para realizar ligações é preciso ter o aplicativo instalado na sua máquina (G…" at bounding box center [462, 207] width 525 height 33
drag, startPoint x: 372, startPoint y: 97, endPoint x: 447, endPoint y: 99, distance: 75.5
click at [447, 99] on p "ESTE MATERIAL É DE USO SOMENTE INTERNO" at bounding box center [462, 99] width 525 height 17
click at [544, 67] on icon at bounding box center [539, 63] width 8 height 9
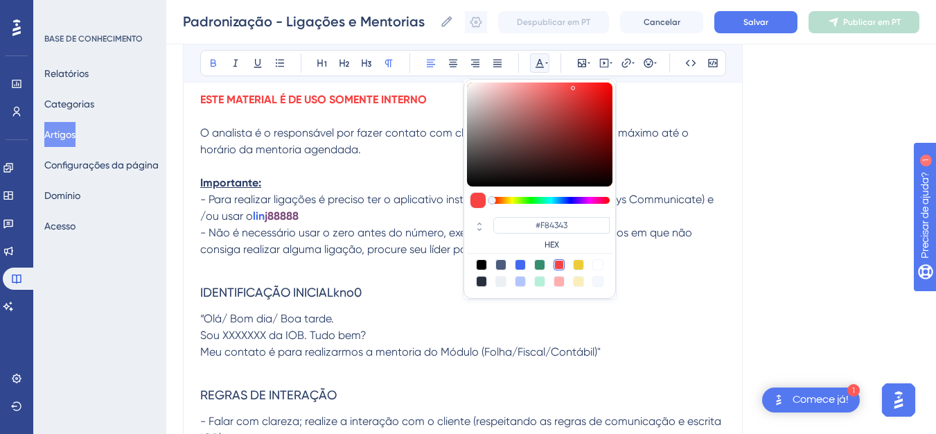
click at [308, 181] on p "Importante:" at bounding box center [462, 183] width 525 height 17
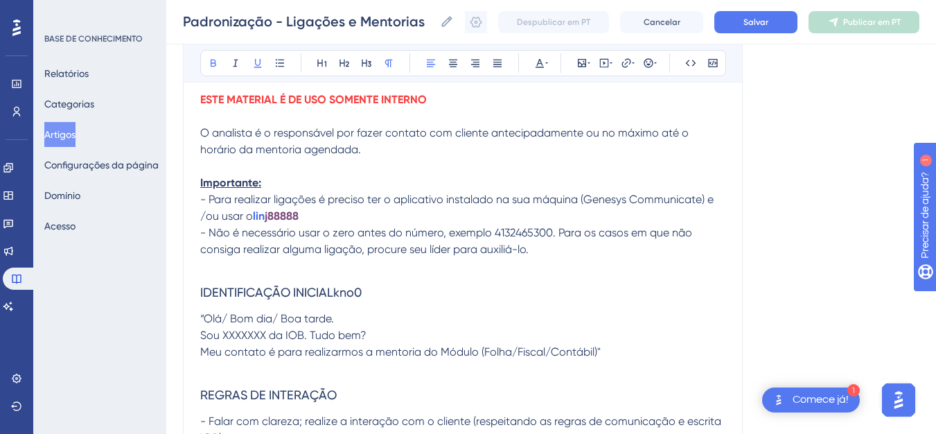
drag, startPoint x: 267, startPoint y: 179, endPoint x: 200, endPoint y: 181, distance: 67.2
click at [200, 181] on p "Importante:" at bounding box center [462, 183] width 525 height 17
click at [544, 64] on icon at bounding box center [539, 62] width 11 height 11
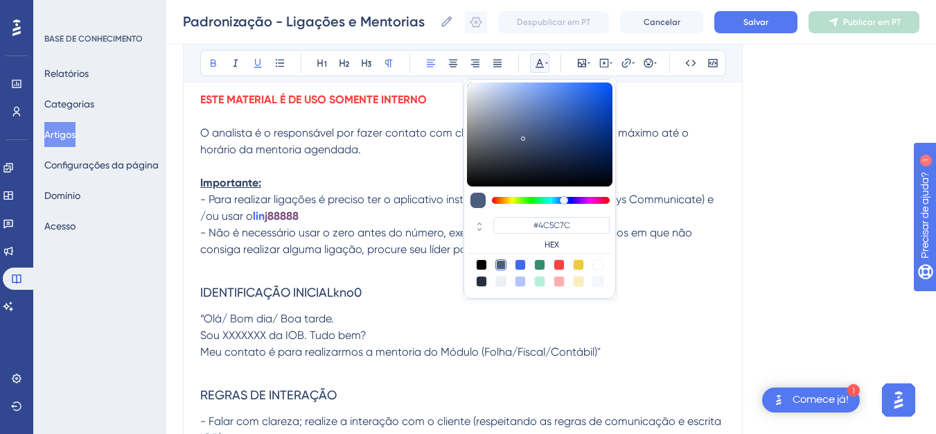
click at [310, 182] on p "Importante:" at bounding box center [462, 183] width 525 height 17
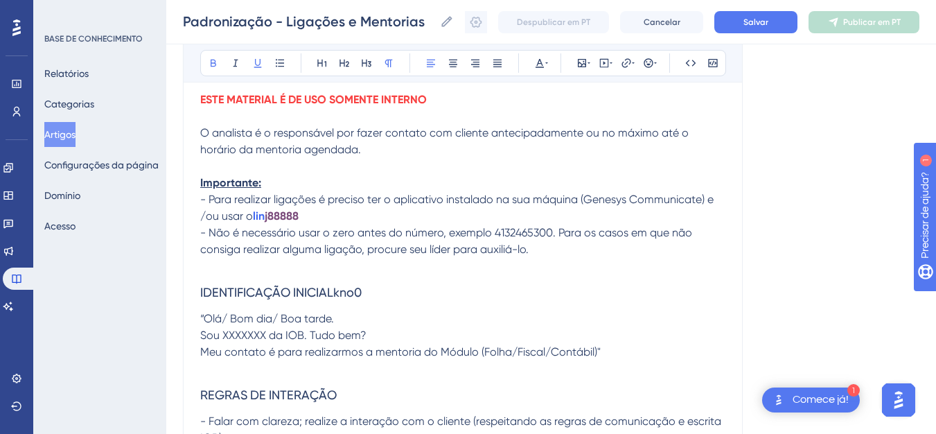
drag, startPoint x: 291, startPoint y: 183, endPoint x: 195, endPoint y: 179, distance: 95.7
click at [195, 179] on div "Padronização - Ligações e Mentorias Audacioso itálico Sublinhado Ponto de bala …" at bounding box center [463, 376] width 560 height 849
click at [542, 62] on icon at bounding box center [539, 62] width 11 height 11
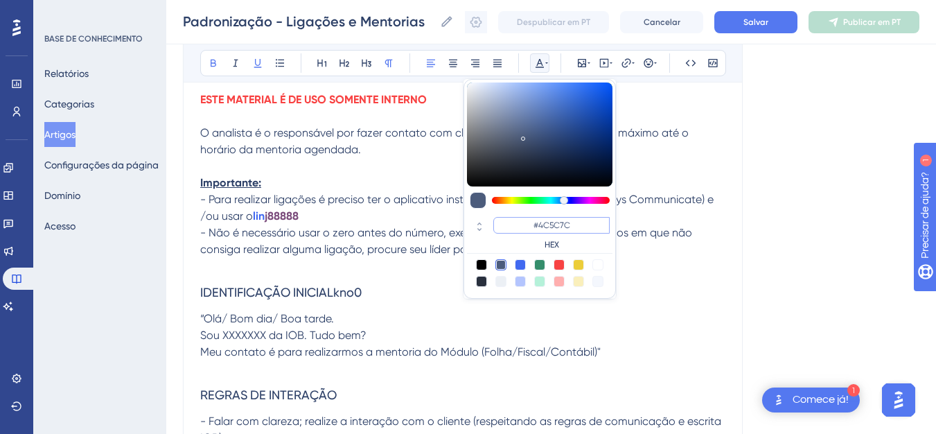
click at [548, 226] on input "#4C5C7C" at bounding box center [551, 225] width 116 height 17
click at [577, 226] on input "#4C5C7C" at bounding box center [551, 225] width 116 height 17
click at [571, 226] on input "#4C5C7C" at bounding box center [551, 225] width 116 height 17
click at [572, 229] on input "#4C5C7C" at bounding box center [551, 225] width 116 height 17
click at [538, 224] on input "#4C5C7C" at bounding box center [551, 225] width 116 height 17
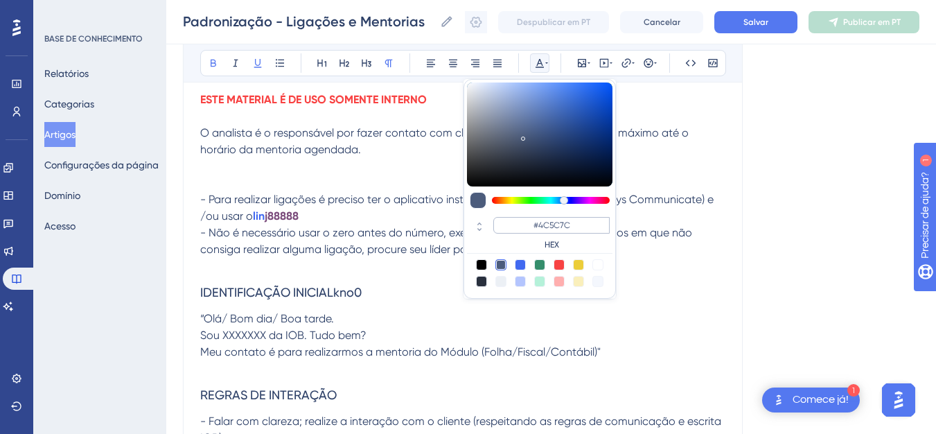
click at [581, 224] on input "#4C5C7C" at bounding box center [551, 225] width 116 height 17
click at [580, 224] on input "#4C5C7C" at bounding box center [551, 225] width 116 height 17
click at [571, 224] on input "#4C5C7C" at bounding box center [551, 225] width 116 height 17
click at [547, 226] on input "#4C5C7C" at bounding box center [551, 225] width 116 height 17
click at [479, 232] on icon at bounding box center [479, 229] width 17 height 12
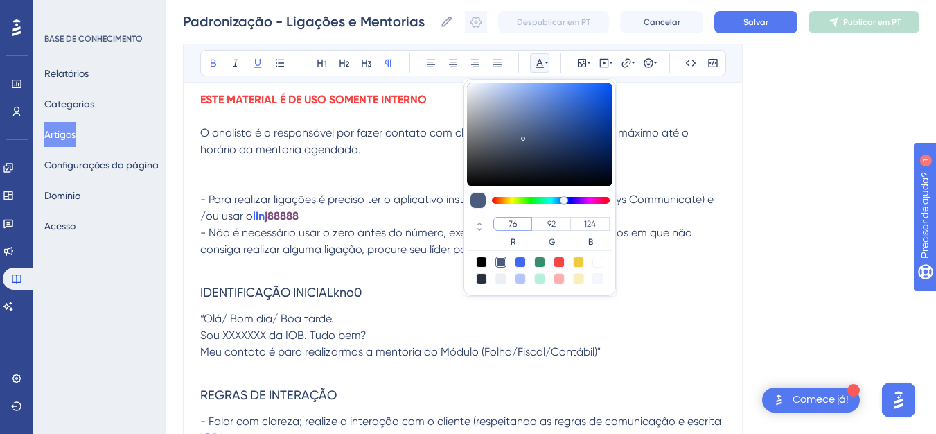
click at [513, 226] on input "76" at bounding box center [512, 224] width 39 height 14
click at [547, 227] on input "92" at bounding box center [550, 224] width 39 height 14
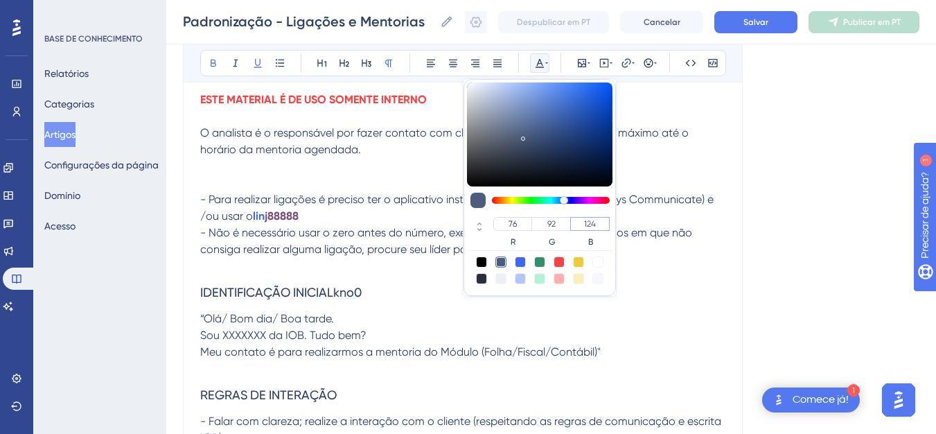
click at [607, 229] on input "124" at bounding box center [589, 224] width 39 height 14
click at [605, 229] on input "124" at bounding box center [589, 224] width 39 height 14
click at [524, 223] on input "76" at bounding box center [512, 224] width 39 height 14
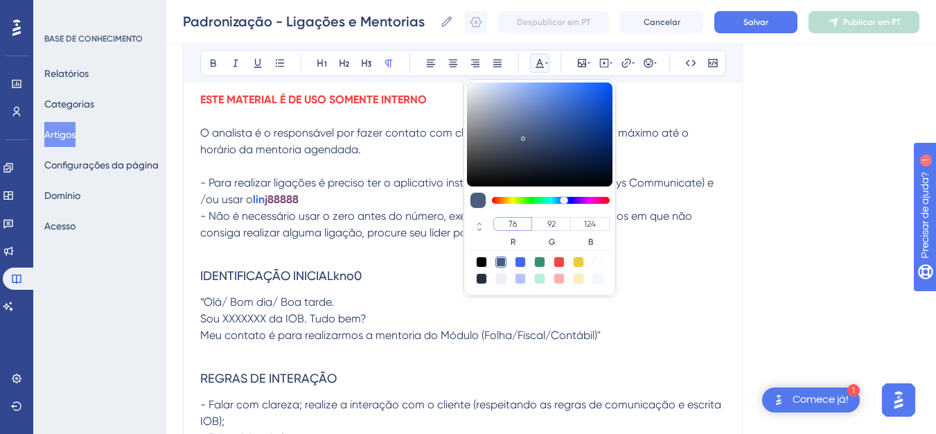
click at [519, 222] on input "76" at bounding box center [512, 224] width 39 height 14
click at [294, 163] on p at bounding box center [462, 166] width 525 height 17
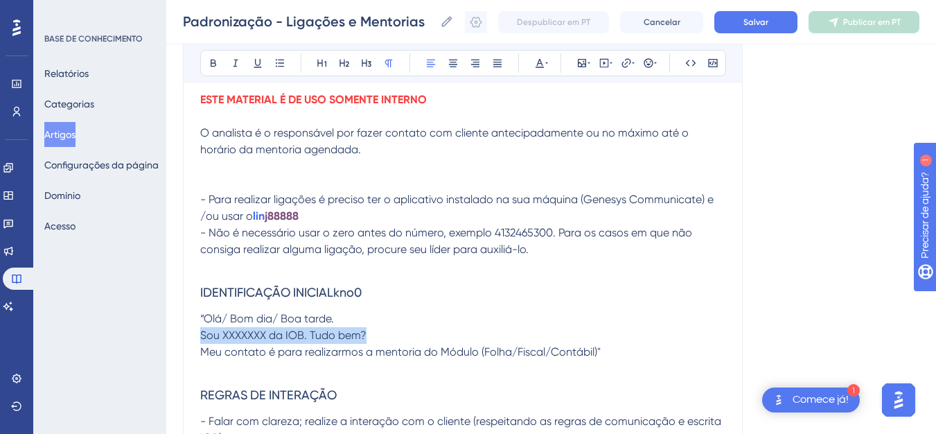
drag, startPoint x: 419, startPoint y: 338, endPoint x: 207, endPoint y: 132, distance: 295.4
click at [200, 132] on div "ESTE MATERIAL É DE USO SOMENTE INTERNO O analista é o responsável por fazer con…" at bounding box center [462, 437] width 525 height 693
click at [200, 132] on span "O analista é o responsável por fazer contato com cliente antecipadamente ou no …" at bounding box center [445, 141] width 491 height 30
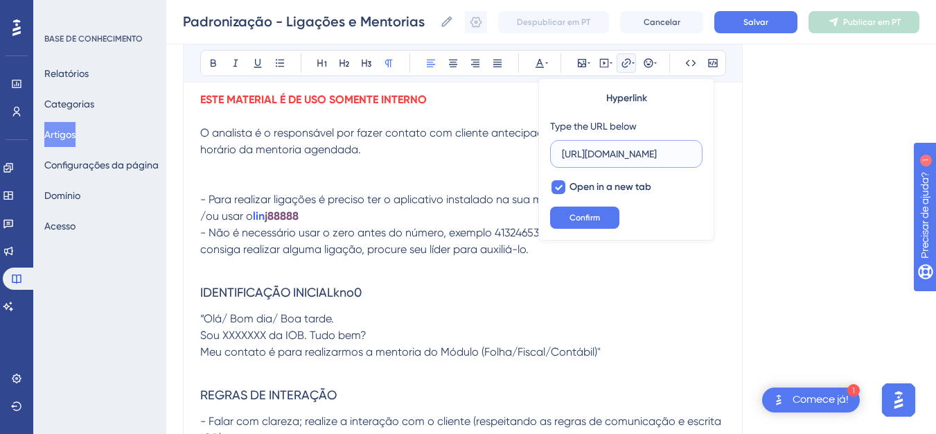
scroll to position [0, 85]
click at [203, 131] on span "O analista é o responsável por fazer contato com cliente antecipadamente ou no …" at bounding box center [445, 141] width 491 height 30
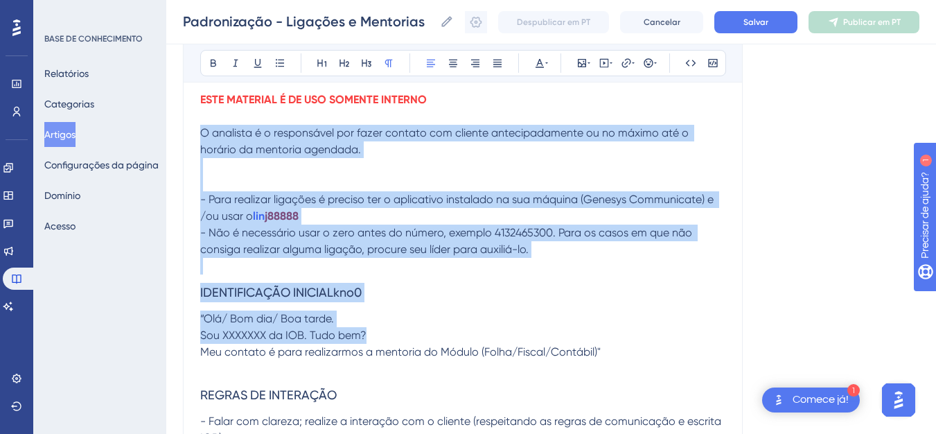
drag, startPoint x: 200, startPoint y: 130, endPoint x: 608, endPoint y: 349, distance: 463.0
click at [608, 349] on div "ESTE MATERIAL É DE USO SOMENTE INTERNO O analista é o responsável por fazer con…" at bounding box center [462, 437] width 525 height 693
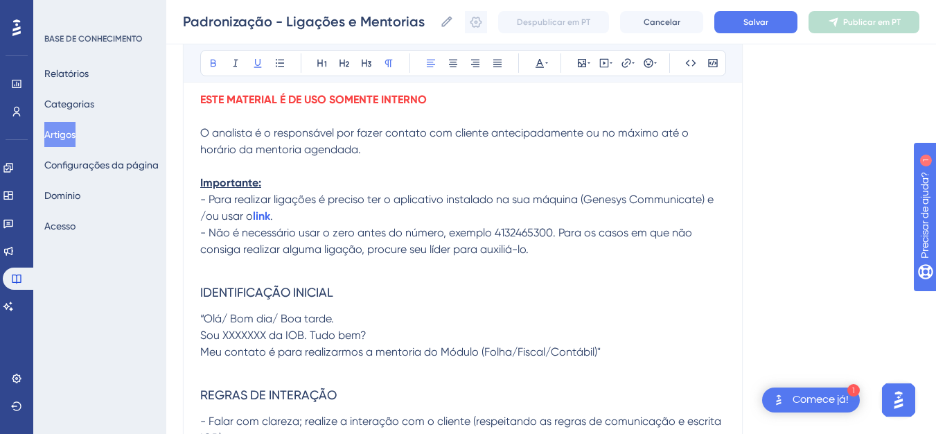
drag, startPoint x: 287, startPoint y: 187, endPoint x: 198, endPoint y: 176, distance: 90.0
click at [198, 176] on div "Padronização - Ligações e Mentorias Audacioso itálico Sublinhado Ponto de bala …" at bounding box center [463, 376] width 560 height 849
click at [541, 67] on icon at bounding box center [539, 63] width 8 height 9
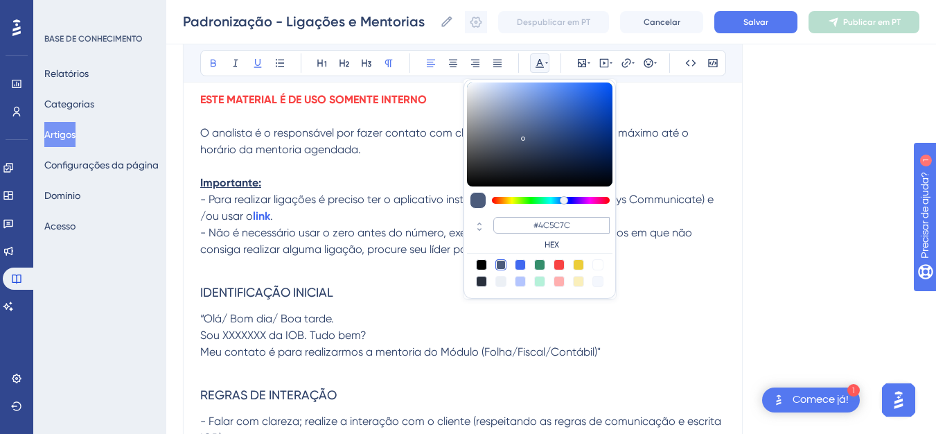
click at [531, 222] on input "#4C5C7C" at bounding box center [551, 225] width 116 height 17
click at [585, 224] on input "#4C5C7C" at bounding box center [551, 225] width 116 height 17
click at [341, 310] on h3 "IDENTIFICAÇÃO INICIAL" at bounding box center [462, 292] width 525 height 36
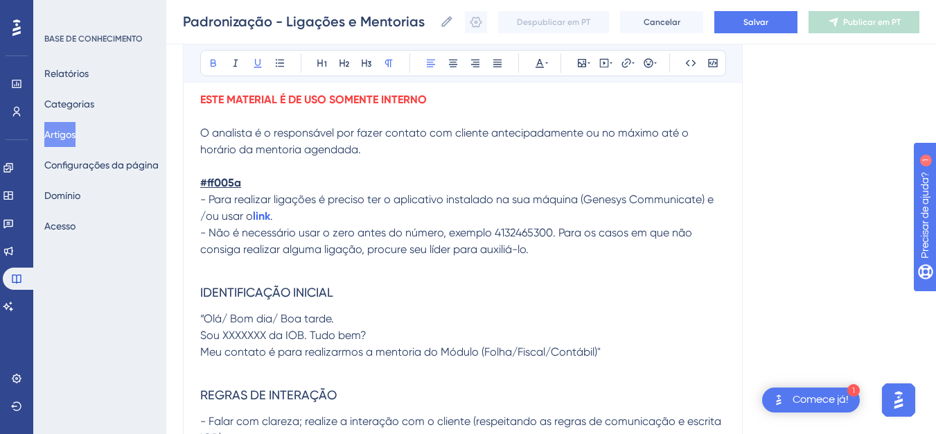
drag, startPoint x: 299, startPoint y: 185, endPoint x: 194, endPoint y: 182, distance: 105.3
click at [194, 182] on div "Padronização - Ligações e Mentorias Audacioso itálico Sublinhado Ponto de bala …" at bounding box center [463, 376] width 560 height 849
drag, startPoint x: 266, startPoint y: 181, endPoint x: 199, endPoint y: 181, distance: 67.2
click at [199, 181] on div "Padronização - Ligações e Mentorias Audacioso itálico Sublinhado Ponto de bala …" at bounding box center [463, 376] width 560 height 849
click at [202, 181] on strong "Importante:" at bounding box center [230, 182] width 61 height 13
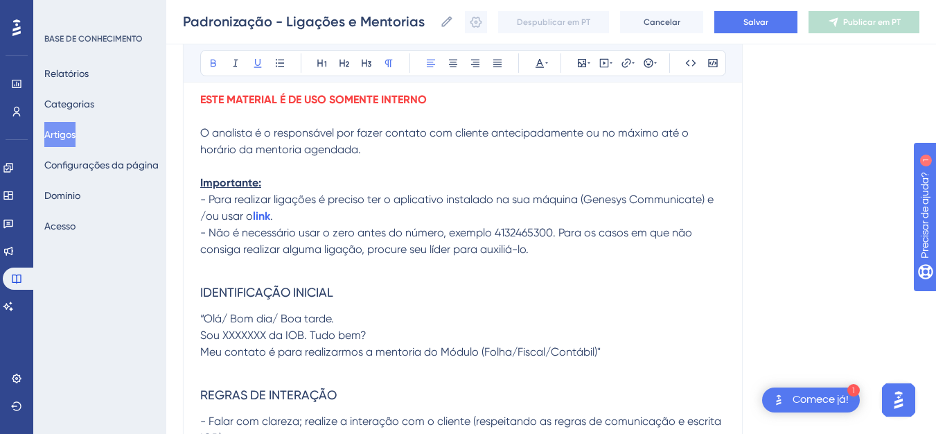
click at [200, 181] on strong "Importante:" at bounding box center [230, 182] width 61 height 13
click at [552, 59] on div "Audacioso itálico Sublinhado Ponto de bala Título 1 Título 2 Título 3 Normal Al…" at bounding box center [463, 63] width 526 height 26
click at [543, 60] on icon at bounding box center [539, 62] width 11 height 11
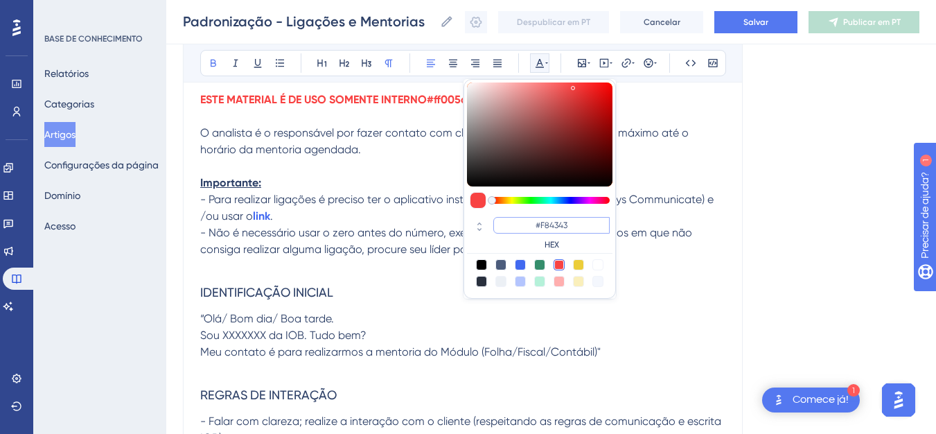
click at [529, 222] on input "#F84343" at bounding box center [551, 225] width 116 height 17
drag, startPoint x: 547, startPoint y: 99, endPoint x: 428, endPoint y: 94, distance: 119.2
click at [428, 94] on p "ESTE MATERIAL É DE USO SOMENTE INTERNO#ff005a#ff005a#ff005a#ff005a#ff005a" at bounding box center [462, 99] width 525 height 17
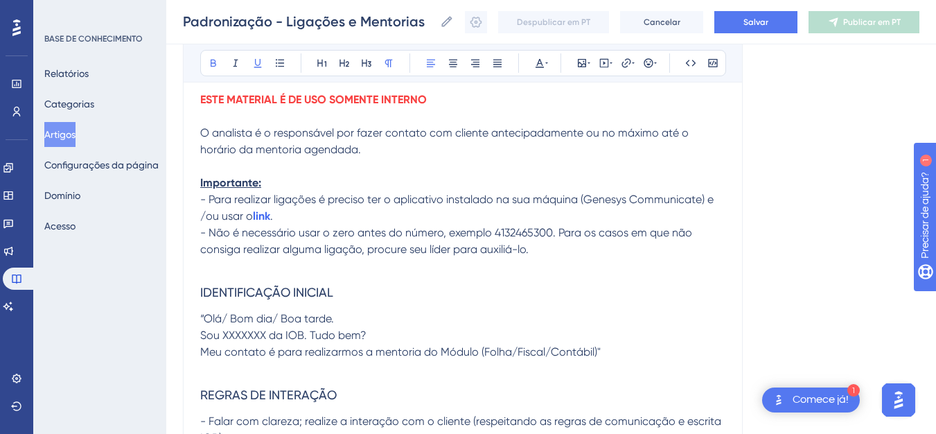
click at [245, 183] on strong "Importante:" at bounding box center [230, 182] width 61 height 13
click at [545, 65] on icon at bounding box center [546, 62] width 3 height 11
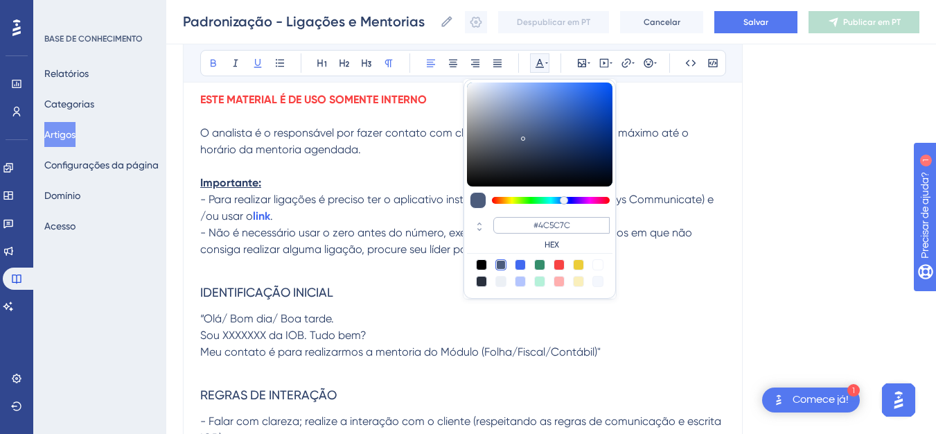
click at [552, 224] on input "#4C5C7C" at bounding box center [551, 225] width 116 height 17
click at [553, 245] on font "HEX" at bounding box center [551, 245] width 15 height 10
click at [576, 226] on input "#4C5C7C" at bounding box center [551, 225] width 116 height 17
drag, startPoint x: 575, startPoint y: 226, endPoint x: 526, endPoint y: 225, distance: 48.5
click at [526, 225] on input "#4C5C7C" at bounding box center [551, 225] width 116 height 17
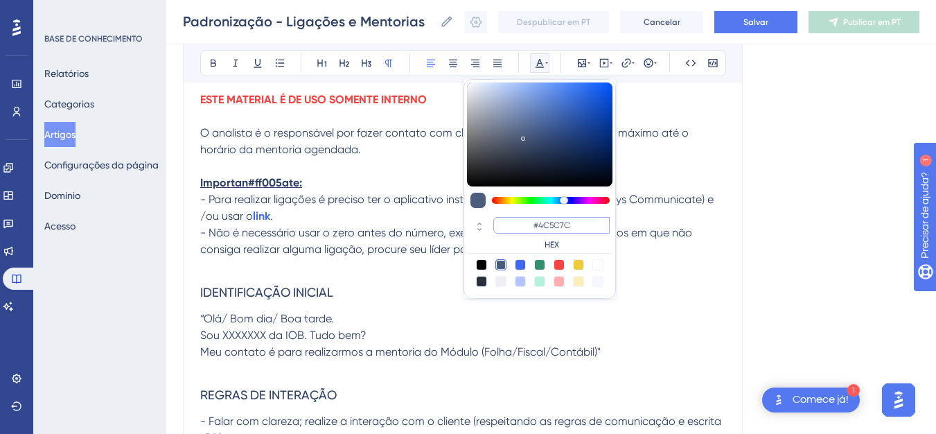
click at [526, 225] on input "#4C5C7C" at bounding box center [551, 225] width 116 height 17
click at [545, 226] on input "#4C5C7C" at bounding box center [551, 225] width 116 height 17
click at [535, 226] on input "#4C5C7C" at bounding box center [551, 225] width 116 height 17
drag, startPoint x: 308, startPoint y: 184, endPoint x: 251, endPoint y: 181, distance: 57.6
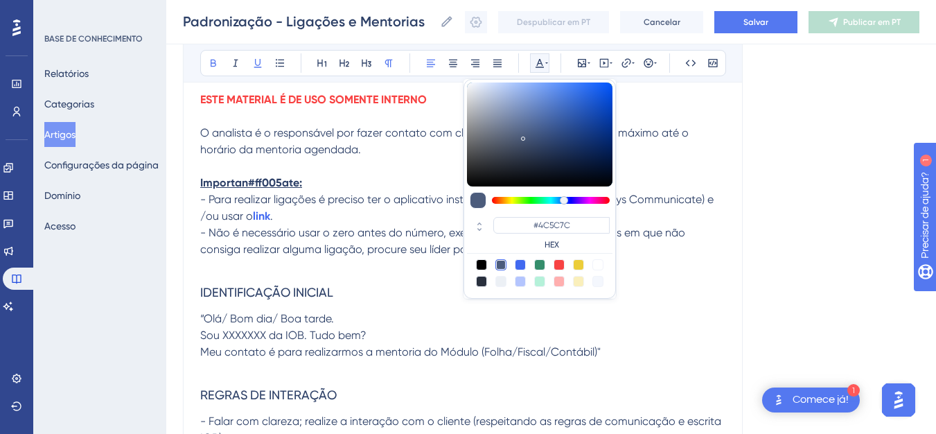
click at [251, 181] on p "Importan#ff005ate:" at bounding box center [462, 183] width 525 height 17
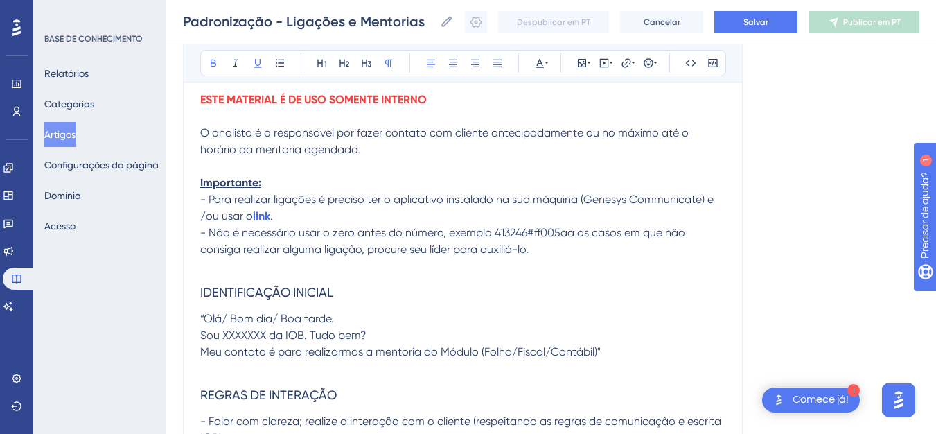
click at [281, 190] on p "Importante:" at bounding box center [462, 183] width 525 height 17
drag, startPoint x: 266, startPoint y: 184, endPoint x: 190, endPoint y: 182, distance: 76.2
click at [190, 182] on div "Padronização - Ligações e Mentorias Audacioso itálico Sublinhado Ponto de bala …" at bounding box center [463, 376] width 560 height 849
click at [541, 61] on icon at bounding box center [539, 62] width 11 height 11
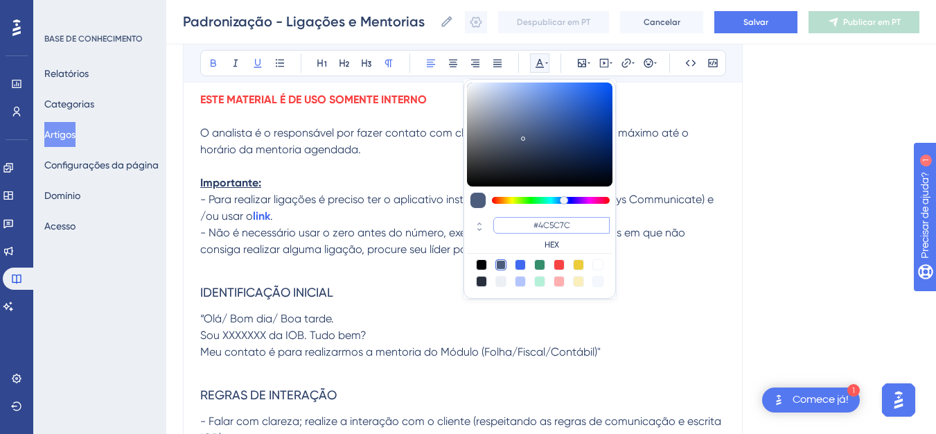
click at [556, 223] on input "#4C5C7C" at bounding box center [551, 225] width 116 height 17
click at [272, 169] on p at bounding box center [462, 166] width 525 height 17
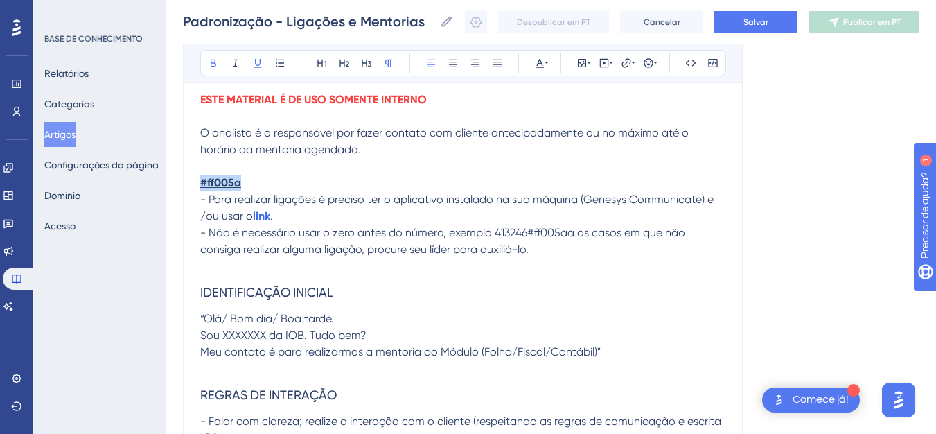
drag, startPoint x: 244, startPoint y: 184, endPoint x: 199, endPoint y: 185, distance: 45.0
click at [199, 185] on div "Padronização - Ligações e Mentorias Audacioso itálico Sublinhado Ponto de bala …" at bounding box center [463, 376] width 560 height 849
drag, startPoint x: 267, startPoint y: 180, endPoint x: 186, endPoint y: 181, distance: 81.0
click at [186, 181] on div "Padronização - Ligações e Mentorias Audacioso itálico Sublinhado Ponto de bala …" at bounding box center [463, 376] width 560 height 849
click at [546, 66] on icon at bounding box center [546, 62] width 3 height 11
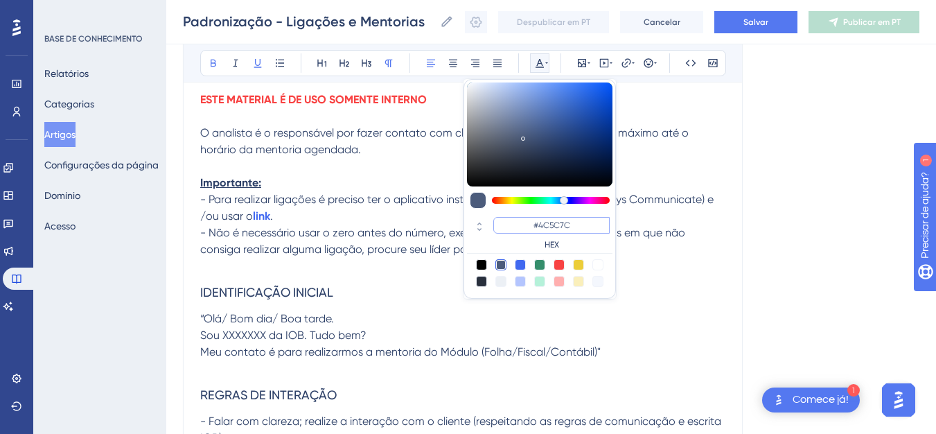
click at [589, 231] on input "#4C5C7C" at bounding box center [551, 225] width 116 height 17
click at [587, 231] on input "#4C5C7C" at bounding box center [551, 225] width 116 height 17
click at [577, 225] on input "#4C5C7C" at bounding box center [551, 225] width 116 height 17
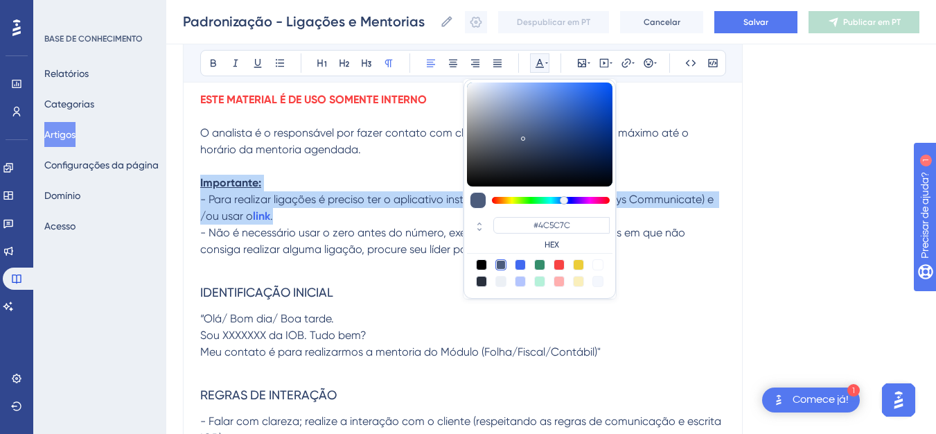
drag, startPoint x: 577, startPoint y: 231, endPoint x: 625, endPoint y: 232, distance: 47.8
click at [625, 232] on div "Audacioso itálico Sublinhado Ponto de bala Título 1 Título 2 Título 3 Normal Al…" at bounding box center [462, 410] width 525 height 748
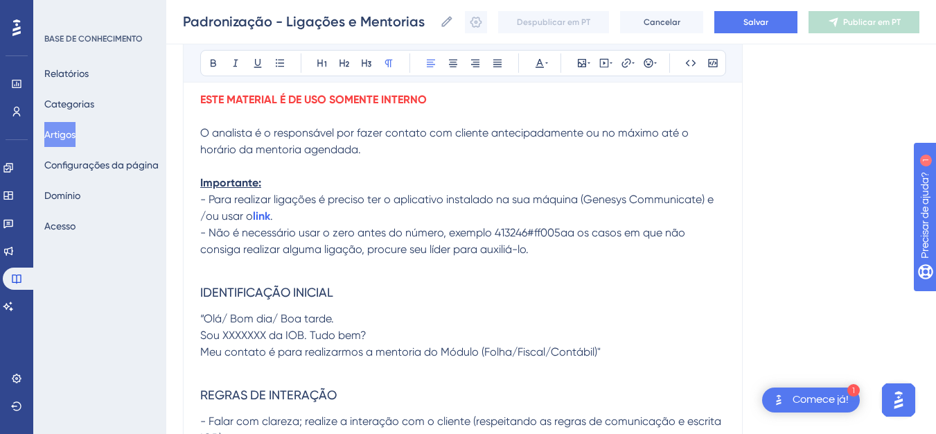
click at [594, 272] on p at bounding box center [462, 266] width 525 height 17
click at [350, 293] on h3 "IDENTIFICAÇÃO INICIAL" at bounding box center [462, 292] width 525 height 36
click at [341, 323] on p "“Olá/ Bom dia/ Boa tarde." at bounding box center [462, 318] width 525 height 17
click at [551, 60] on div "Audacioso itálico Sublinhado Ponto de bala Título 1 Título 2 Título 3 Normal Al…" at bounding box center [463, 63] width 526 height 26
click at [541, 62] on icon at bounding box center [539, 63] width 8 height 9
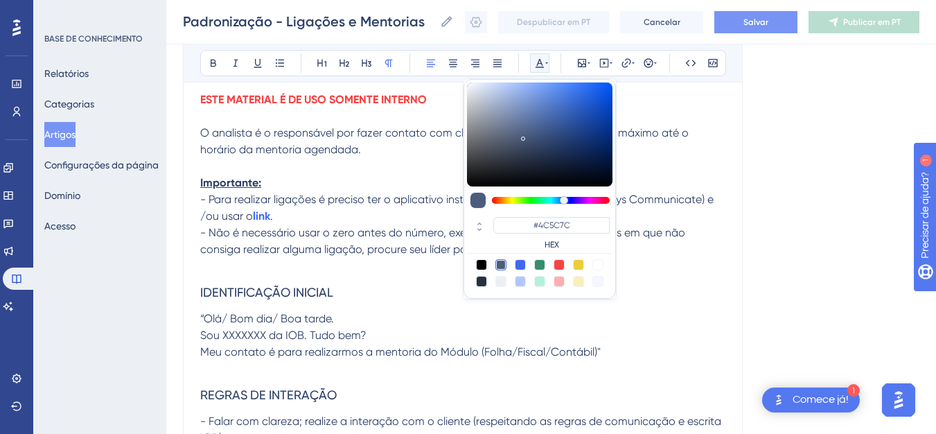
click at [763, 18] on font "Salvar" at bounding box center [755, 22] width 25 height 10
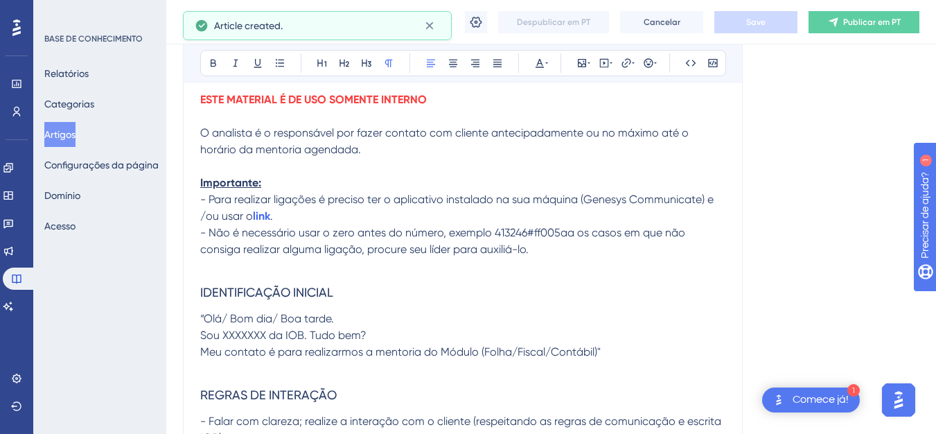
drag, startPoint x: 350, startPoint y: 243, endPoint x: 293, endPoint y: 244, distance: 57.5
click at [545, 66] on icon at bounding box center [546, 62] width 3 height 11
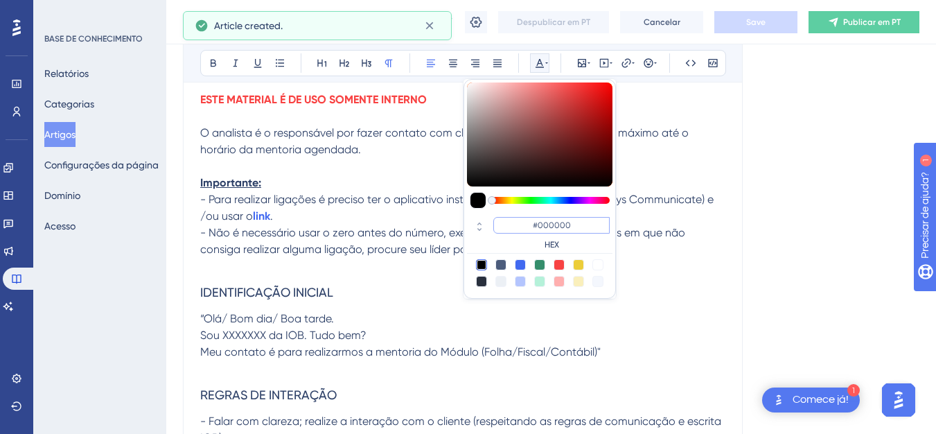
click at [565, 224] on input "#000000" at bounding box center [551, 225] width 116 height 17
click at [565, 223] on input "#000000" at bounding box center [551, 225] width 116 height 17
click at [574, 226] on input "#000000" at bounding box center [551, 225] width 116 height 17
click at [567, 223] on input "#000000" at bounding box center [551, 225] width 116 height 17
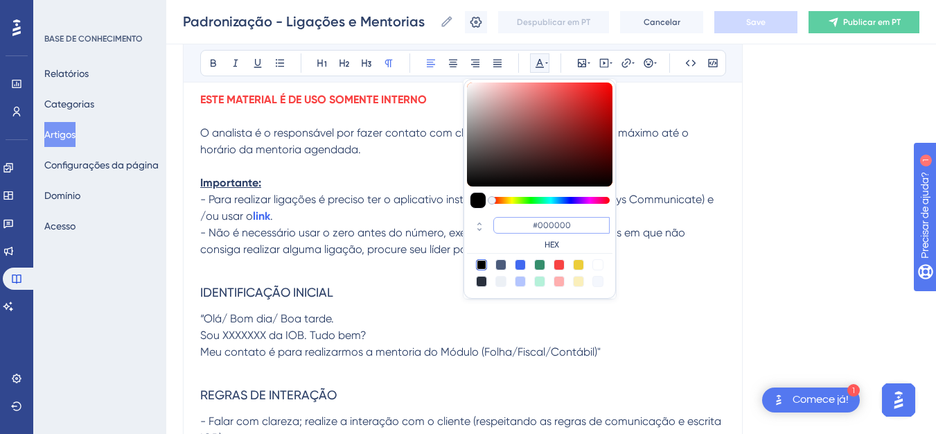
scroll to position [541, 0]
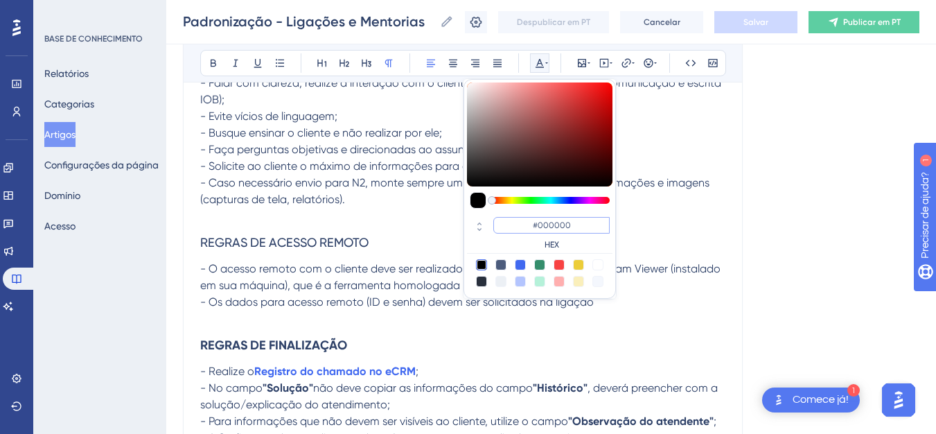
drag, startPoint x: 571, startPoint y: 223, endPoint x: 521, endPoint y: 223, distance: 49.9
click at [521, 223] on input "#000000" at bounding box center [551, 225] width 116 height 17
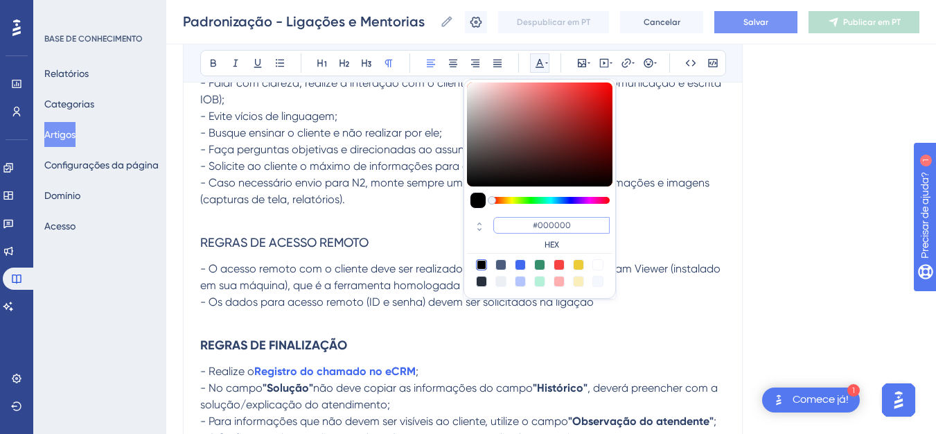
paste input "FF005A"
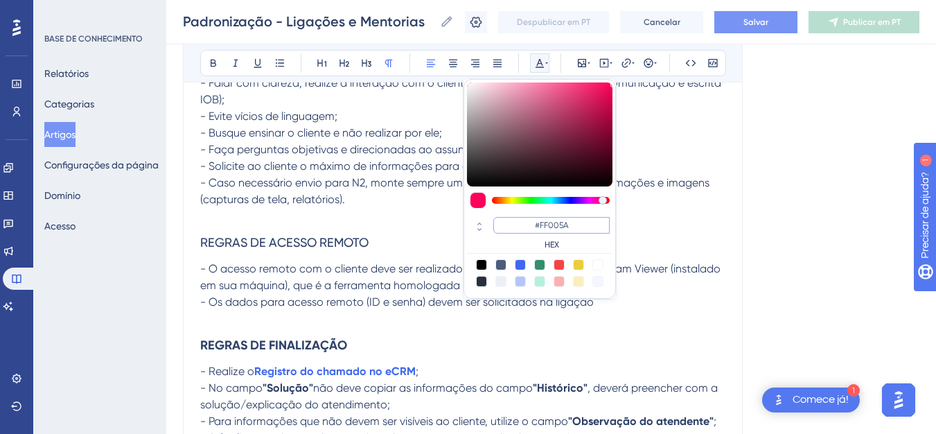
type input "#FF005A"
click at [443, 249] on h3 "REGRAS DE ACESSO REMOTO" at bounding box center [462, 242] width 525 height 36
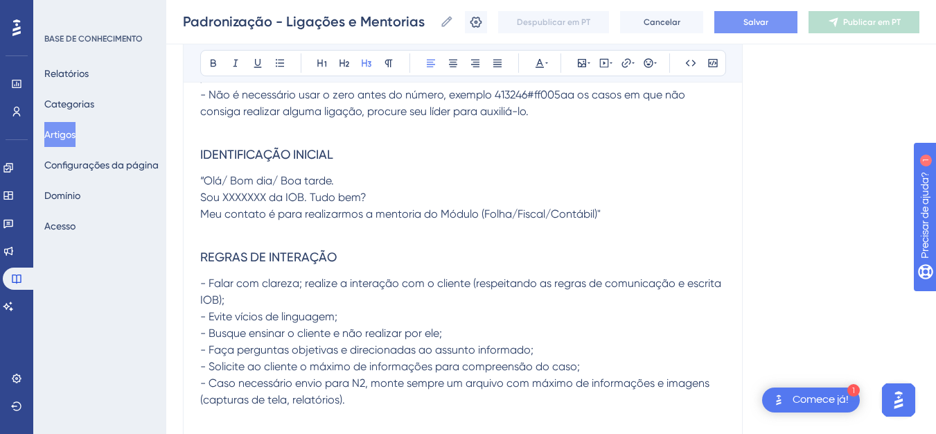
scroll to position [346, 0]
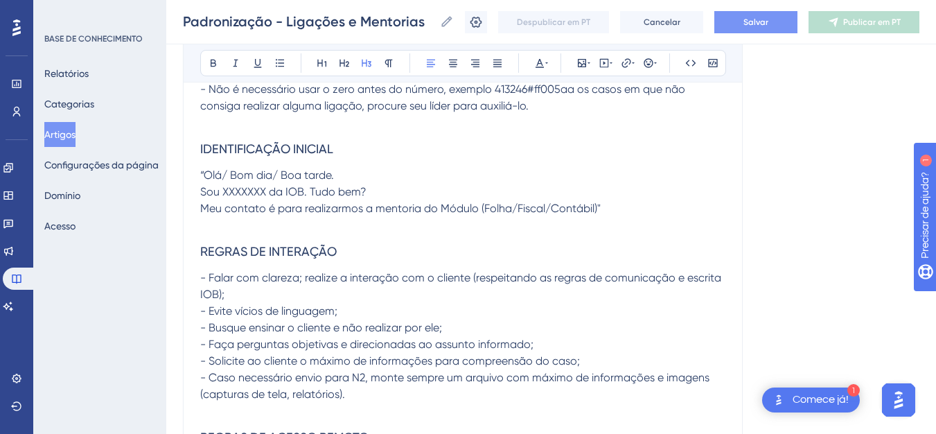
click at [341, 149] on h3 "IDENTIFICAÇÃO INICIAL" at bounding box center [462, 149] width 525 height 36
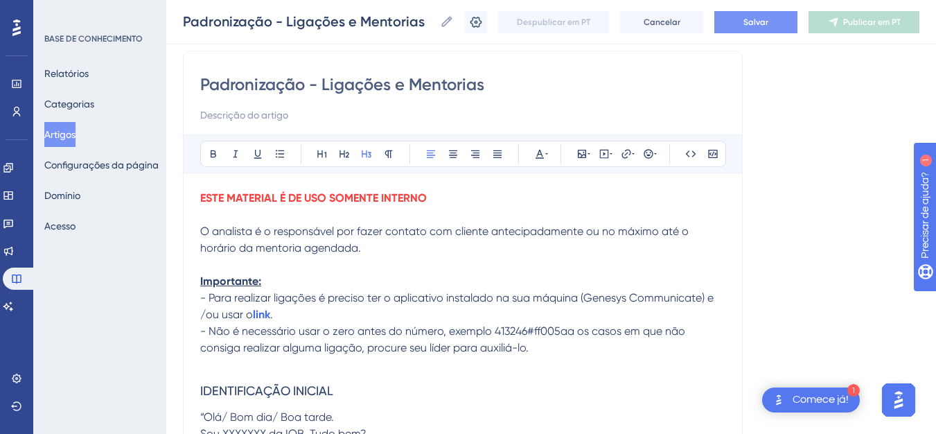
scroll to position [100, 0]
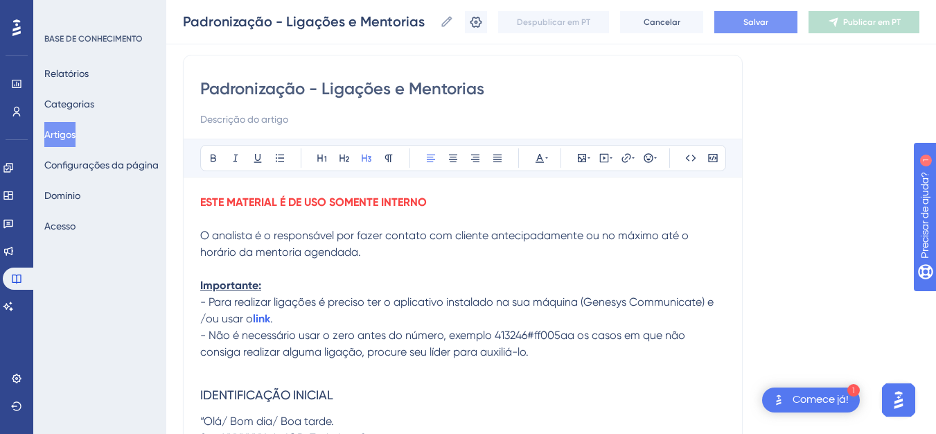
click at [525, 341] on p "- Não é necessário usar o zero antes do número, exemplo 413246#ff005aa os casos…" at bounding box center [462, 343] width 525 height 33
drag, startPoint x: 529, startPoint y: 335, endPoint x: 571, endPoint y: 330, distance: 42.6
click at [571, 330] on span "- Não é necessário usar o zero antes do número, exemplo 413246#ff005aa os casos…" at bounding box center [444, 343] width 488 height 30
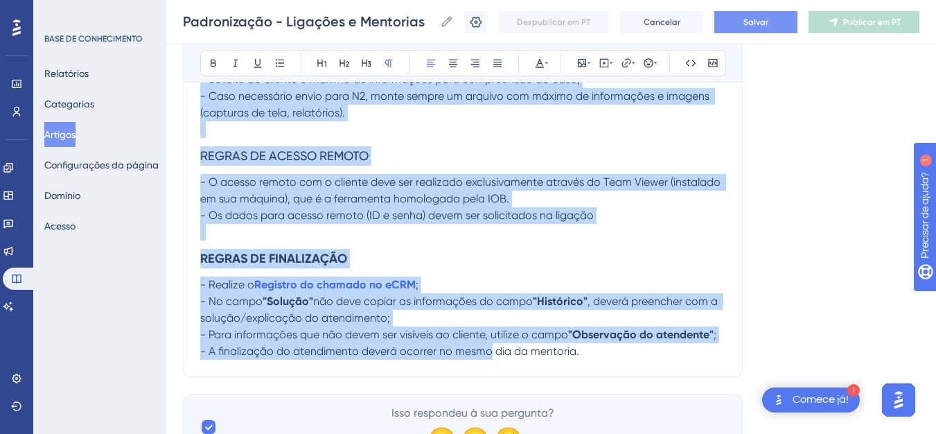
scroll to position [698, 0]
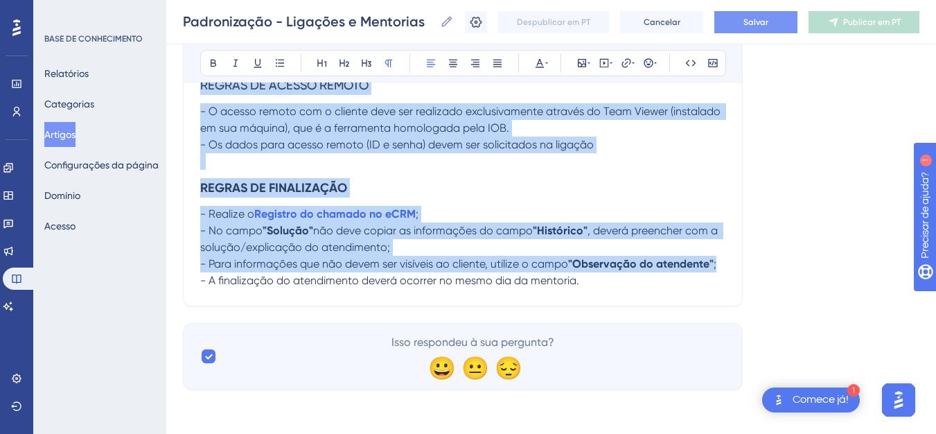
drag, startPoint x: 437, startPoint y: 323, endPoint x: 650, endPoint y: 396, distance: 225.4
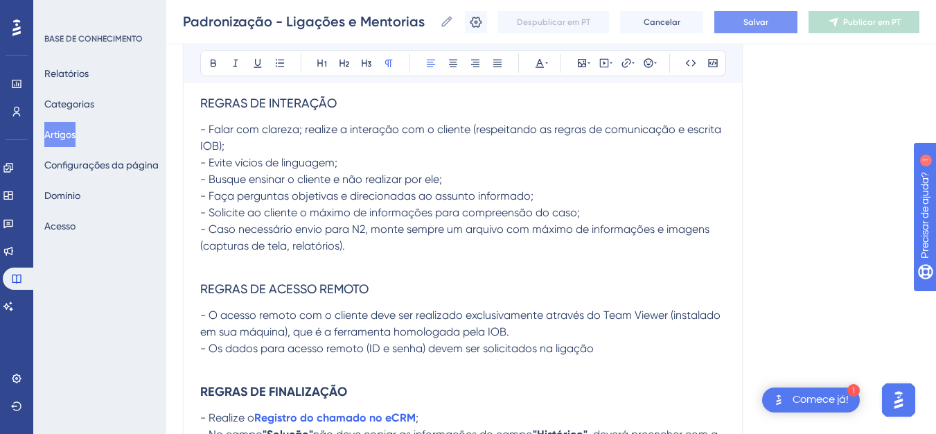
scroll to position [541, 0]
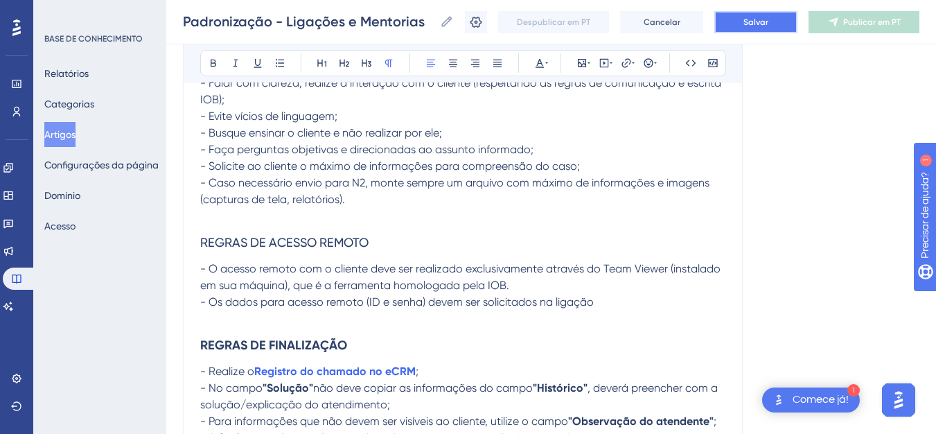
click at [766, 12] on button "Salvar" at bounding box center [755, 22] width 83 height 22
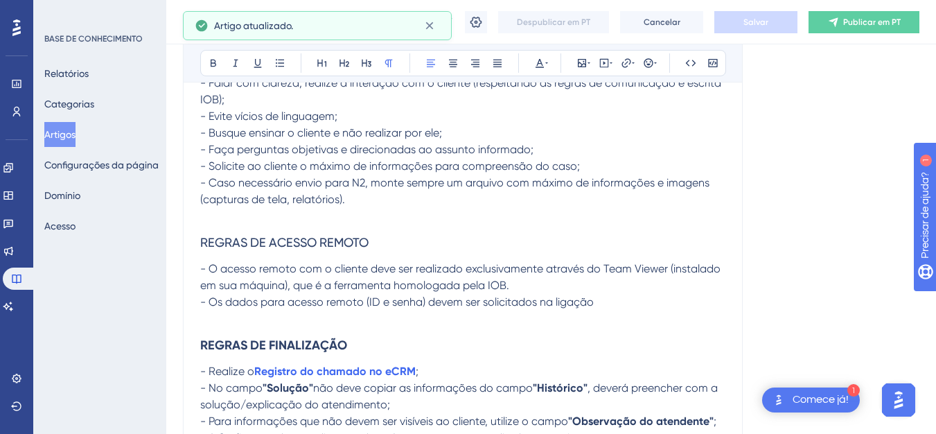
click at [655, 134] on p "- Busque ensinar o cliente e não realizar por ele;" at bounding box center [462, 133] width 525 height 17
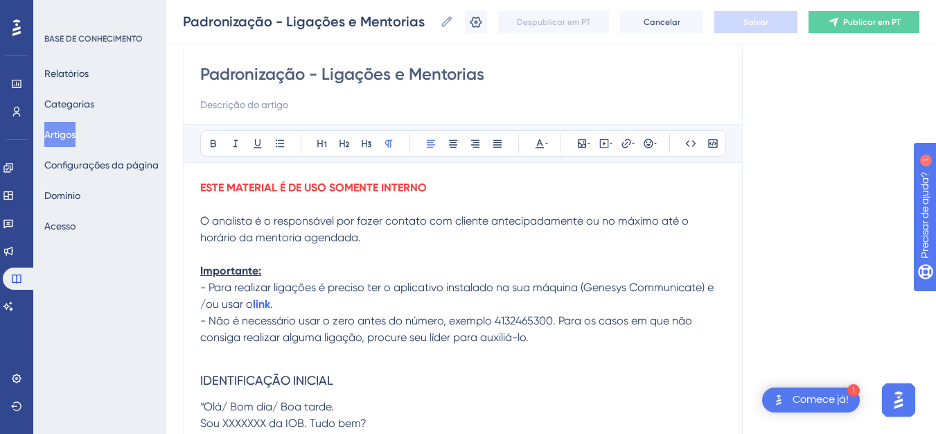
scroll to position [236, 0]
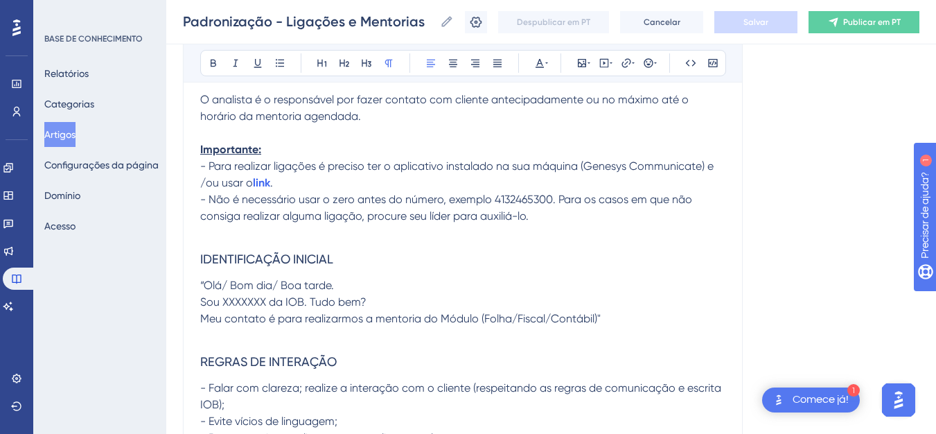
click at [632, 122] on p "O analista é o responsável por fazer contato com cliente antecipadamente ou no …" at bounding box center [462, 107] width 525 height 33
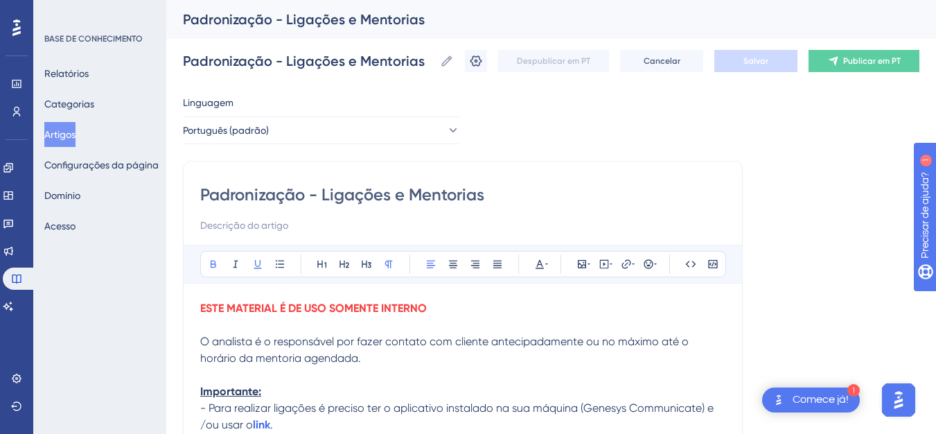
drag, startPoint x: 265, startPoint y: 395, endPoint x: 199, endPoint y: 396, distance: 65.8
drag, startPoint x: 552, startPoint y: 264, endPoint x: 538, endPoint y: 268, distance: 14.5
click at [552, 265] on div "Audacioso itálico Sublinhado Ponto de bala Título 1 Título 2 Título 3 Normal Al…" at bounding box center [463, 264] width 526 height 26
click at [538, 268] on icon at bounding box center [539, 264] width 8 height 9
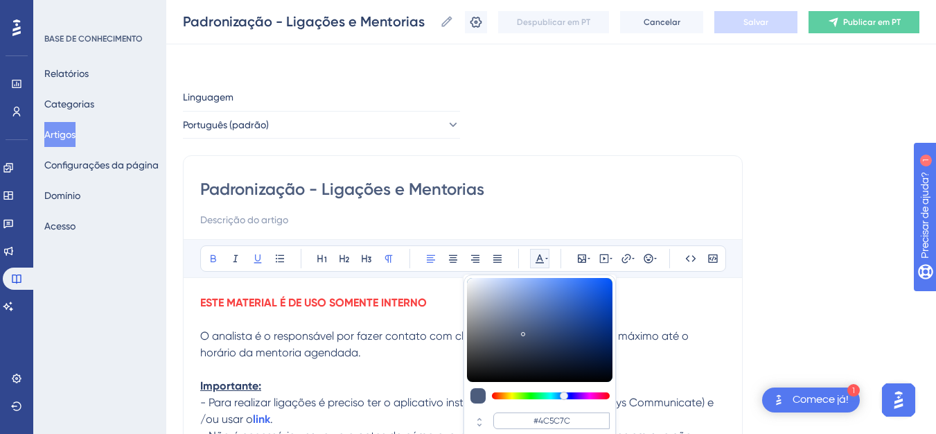
scroll to position [78, 0]
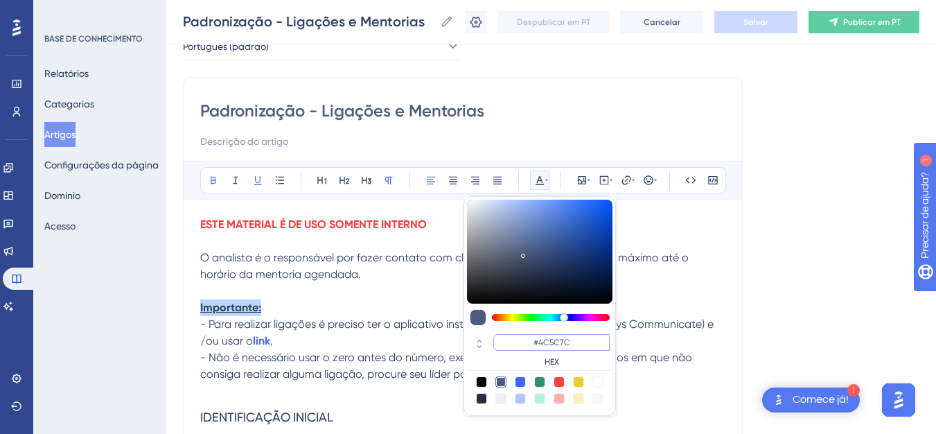
click at [580, 341] on input "#4C5C7C" at bounding box center [551, 342] width 116 height 17
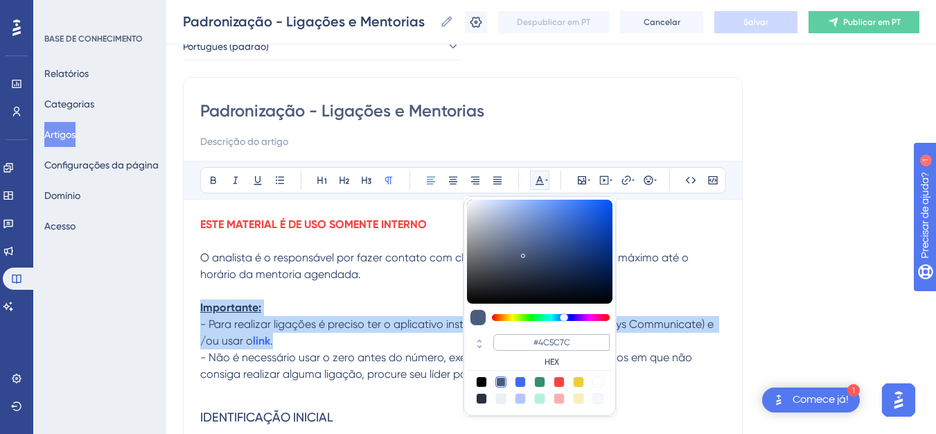
drag, startPoint x: 580, startPoint y: 341, endPoint x: 512, endPoint y: 349, distance: 69.1
click at [512, 349] on input "#4C5C7C" at bounding box center [551, 342] width 116 height 17
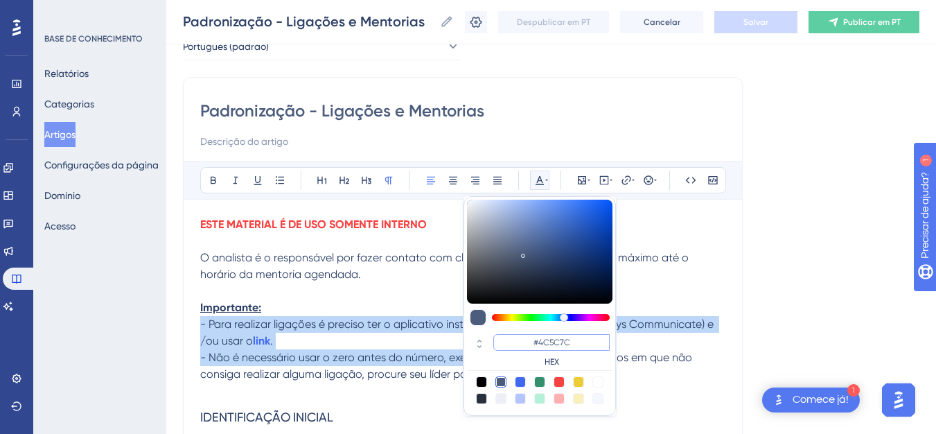
click at [524, 343] on input "#4C5C7C" at bounding box center [551, 342] width 116 height 17
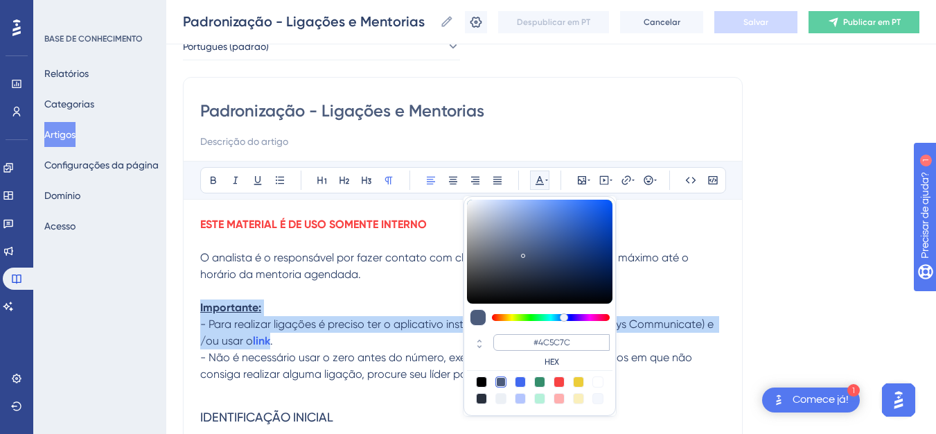
drag, startPoint x: 532, startPoint y: 339, endPoint x: 578, endPoint y: 345, distance: 46.1
click at [578, 345] on input "#4C5C7C" at bounding box center [551, 342] width 116 height 17
click at [261, 297] on p at bounding box center [462, 291] width 525 height 17
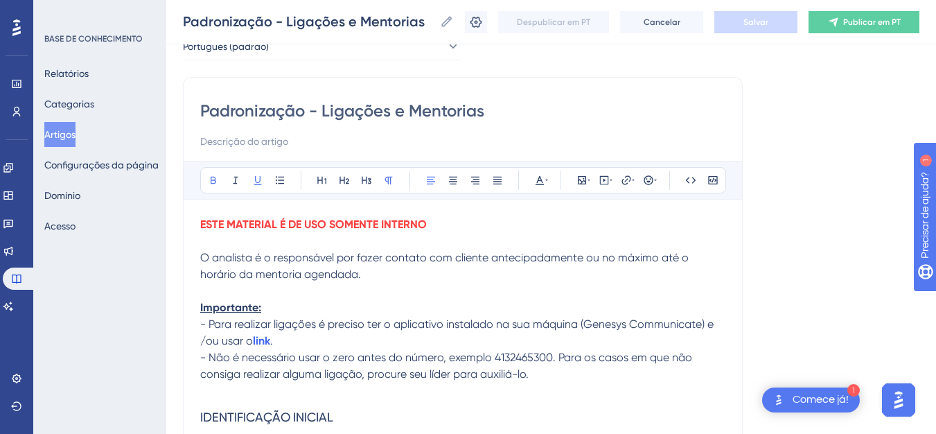
drag, startPoint x: 206, startPoint y: 312, endPoint x: 197, endPoint y: 312, distance: 9.7
click at [543, 181] on icon at bounding box center [539, 180] width 11 height 11
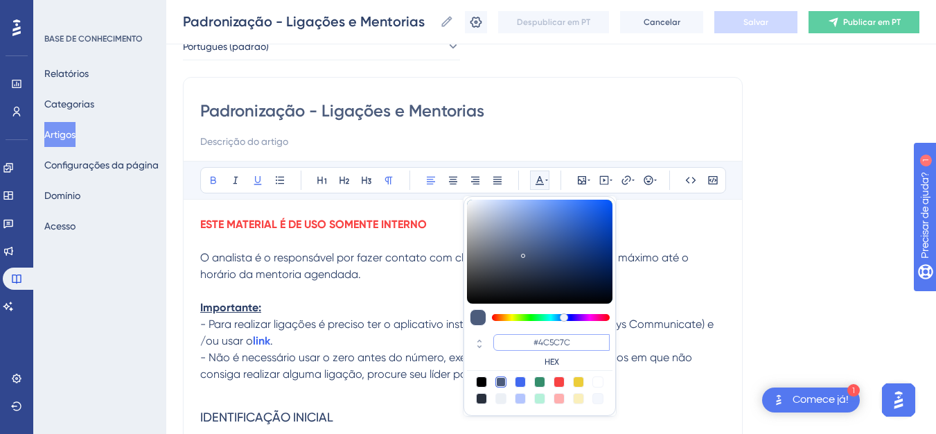
click at [571, 335] on input "#4C5C7C" at bounding box center [551, 342] width 116 height 17
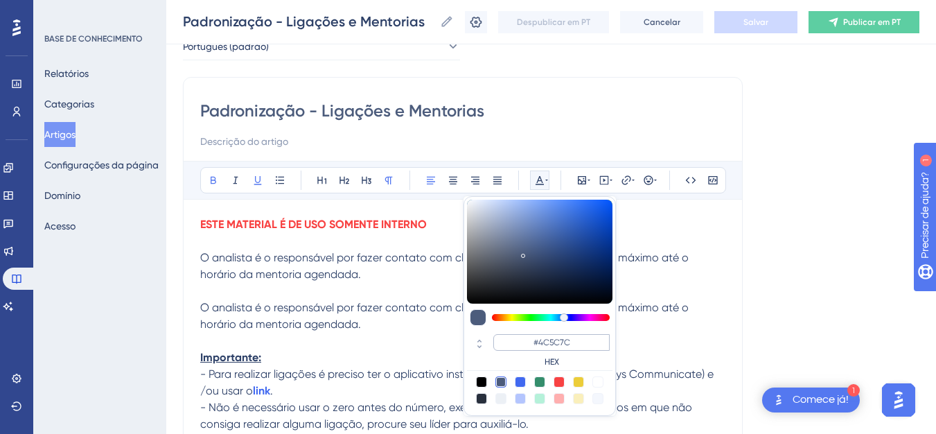
scroll to position [591, 0]
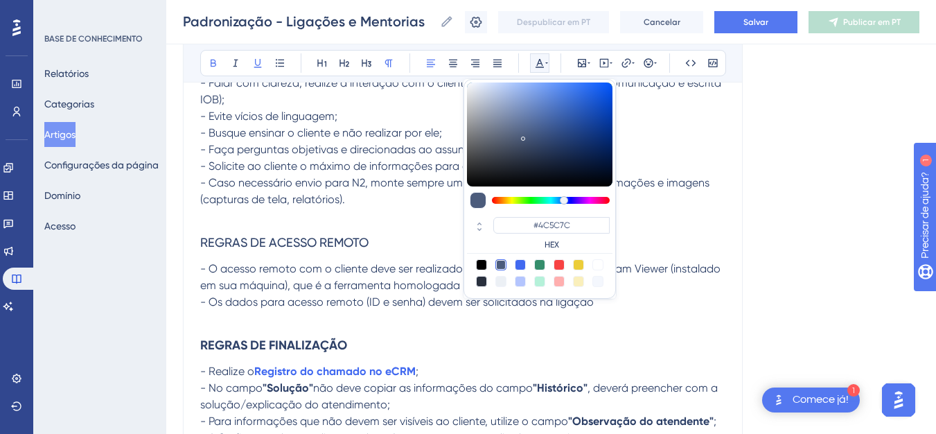
drag, startPoint x: 467, startPoint y: 228, endPoint x: 510, endPoint y: 236, distance: 43.6
click at [467, 228] on div "#4C5C7C HEX" at bounding box center [539, 233] width 145 height 39
click at [559, 228] on input "#4C5C7C" at bounding box center [551, 225] width 116 height 17
click at [560, 228] on input "#4C5C7C" at bounding box center [551, 225] width 116 height 17
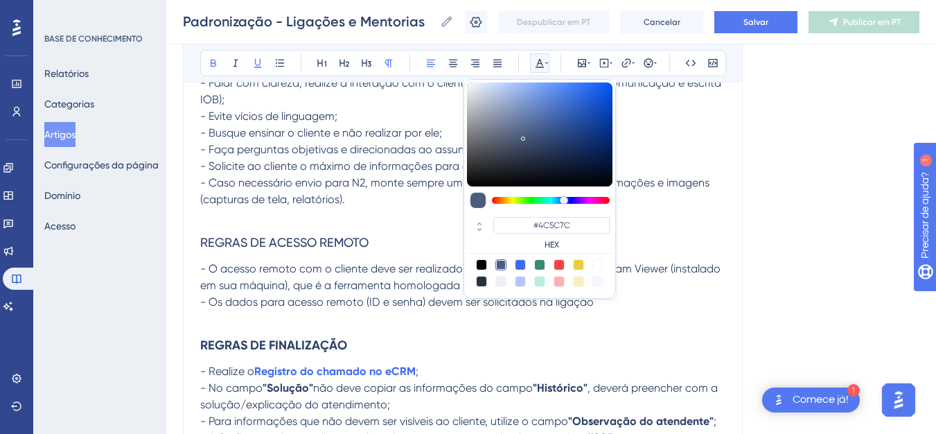
click at [699, 134] on p "- Busque ensinar o cliente e não realizar por ele;" at bounding box center [462, 133] width 525 height 17
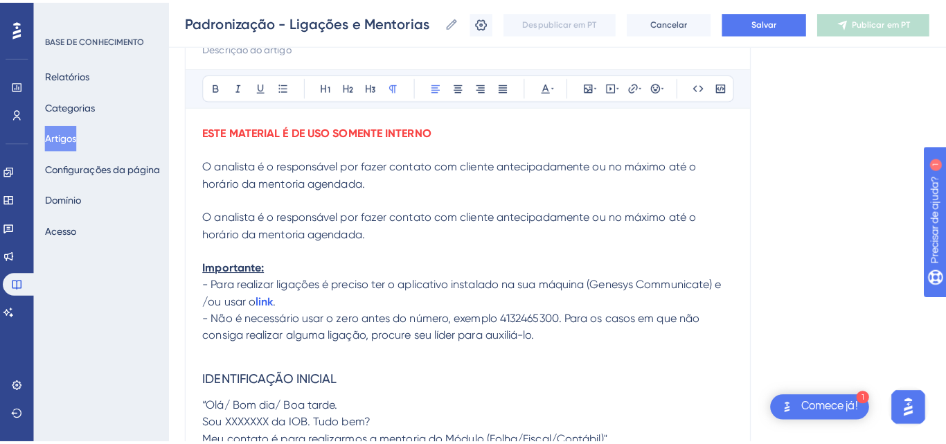
scroll to position [286, 0]
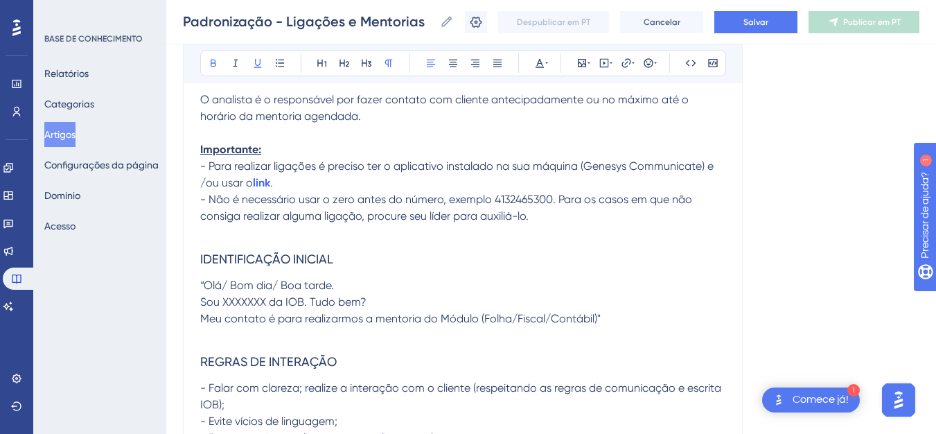
drag, startPoint x: 272, startPoint y: 148, endPoint x: 180, endPoint y: 145, distance: 92.1
click at [547, 67] on icon at bounding box center [546, 62] width 3 height 11
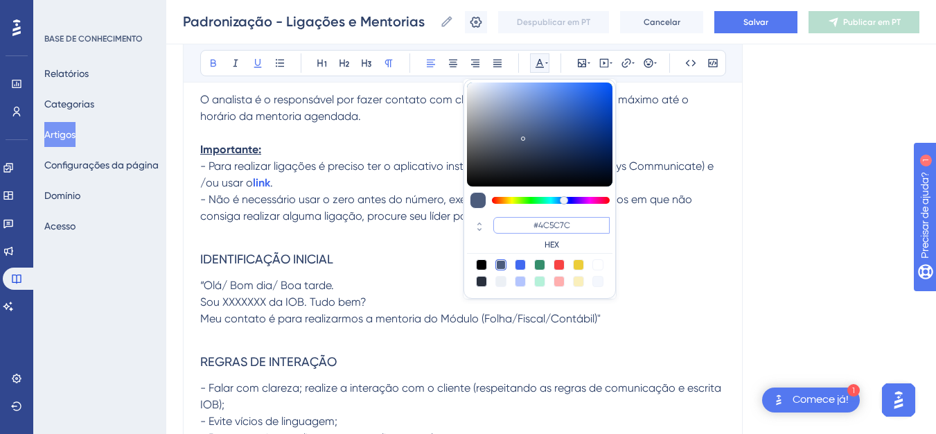
click at [551, 227] on input "#4C5C7C" at bounding box center [551, 225] width 116 height 17
click at [546, 227] on input "#4C5C7C" at bounding box center [551, 225] width 116 height 17
click at [768, 19] on font "Salvar" at bounding box center [755, 22] width 25 height 10
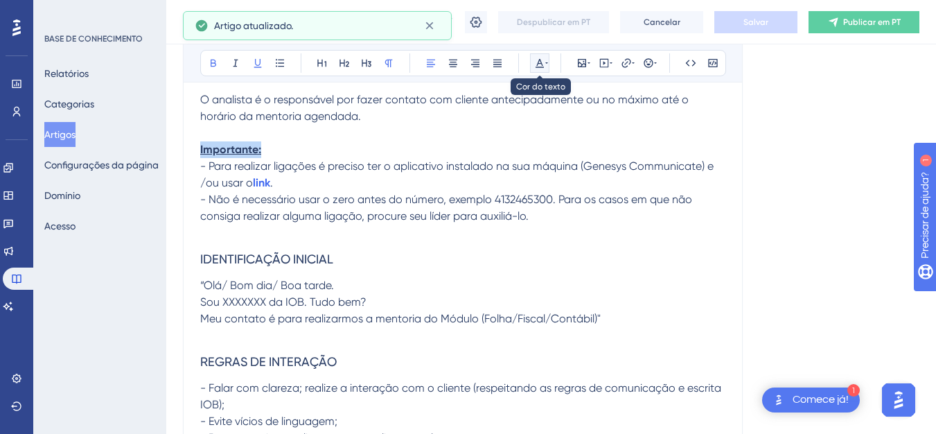
click at [544, 58] on icon at bounding box center [539, 62] width 11 height 11
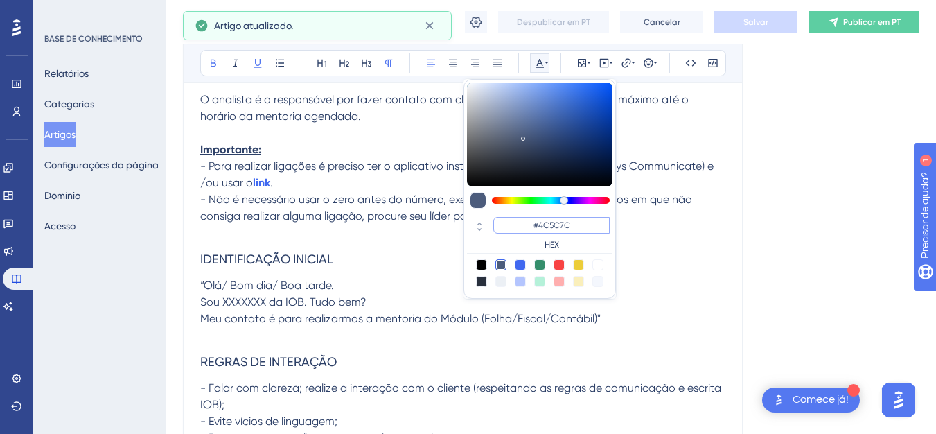
click at [551, 224] on input "#4C5C7C" at bounding box center [551, 225] width 116 height 17
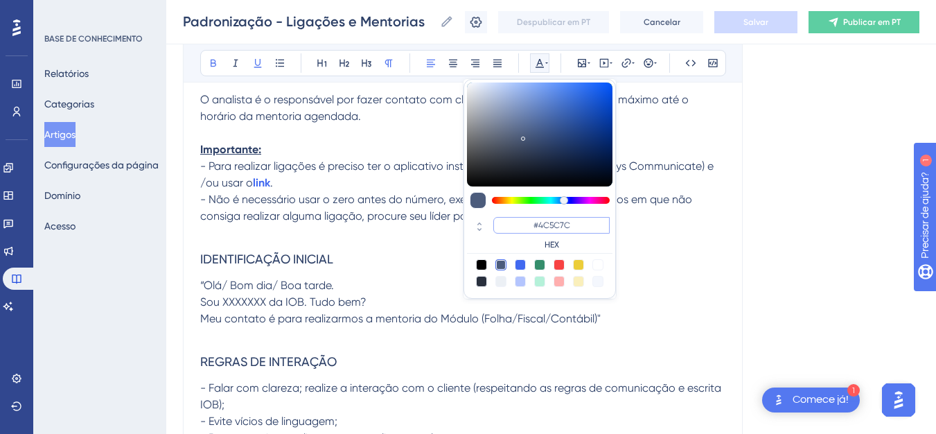
click at [578, 226] on input "#4C5C7C" at bounding box center [551, 225] width 116 height 17
click at [267, 140] on p at bounding box center [462, 133] width 525 height 17
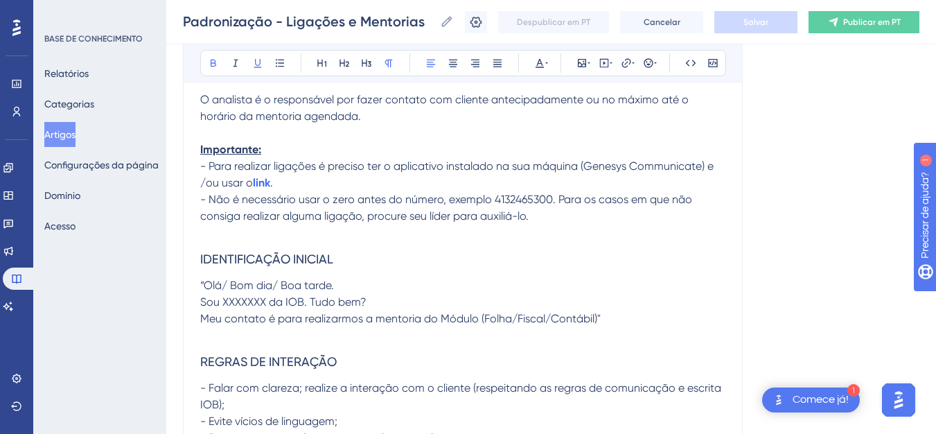
drag, startPoint x: 222, startPoint y: 145, endPoint x: 200, endPoint y: 146, distance: 22.2
click at [200, 146] on p "Importante:" at bounding box center [462, 149] width 525 height 17
click at [542, 58] on icon at bounding box center [539, 62] width 11 height 11
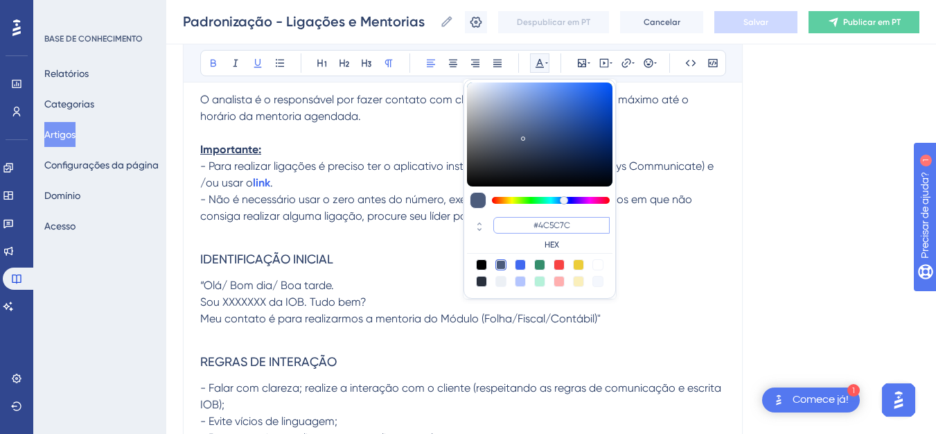
click at [519, 222] on input "#4C5C7C" at bounding box center [551, 225] width 116 height 17
drag, startPoint x: 578, startPoint y: 228, endPoint x: 588, endPoint y: 226, distance: 9.8
click at [588, 226] on input "#4C5C7C" at bounding box center [551, 225] width 116 height 17
click at [588, 225] on input "#4C5C7C" at bounding box center [551, 225] width 116 height 17
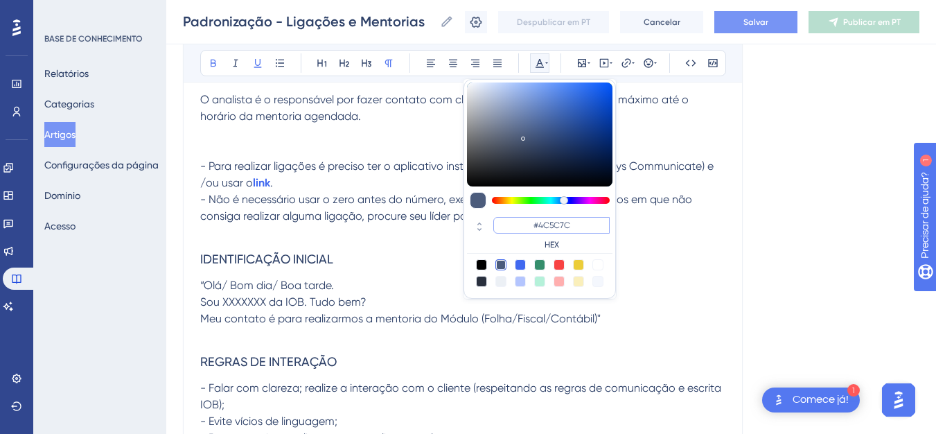
click at [588, 225] on input "#4C5C7C" at bounding box center [551, 225] width 116 height 17
click at [241, 159] on p "- Para realizar ligações é preciso ter o aplicativo instalado na sua máquina (G…" at bounding box center [462, 174] width 525 height 33
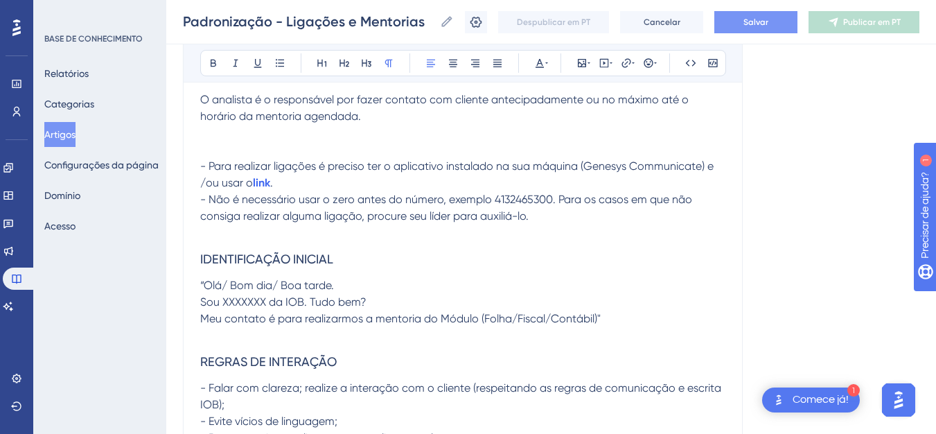
click at [245, 164] on span "- Para realizar ligações é preciso ter o aplicativo instalado na sua máquina (G…" at bounding box center [458, 174] width 516 height 30
click at [254, 164] on span "- Para realizar ligações é preciso ter o aplicativo instalado na sua máquina (G…" at bounding box center [458, 174] width 516 height 30
click at [269, 261] on span "IDENTIFICAÇÃO INICIAL" at bounding box center [266, 258] width 133 height 15
click at [370, 264] on h3 "IDENTIFICAÇÃO INICIAL" at bounding box center [462, 259] width 525 height 36
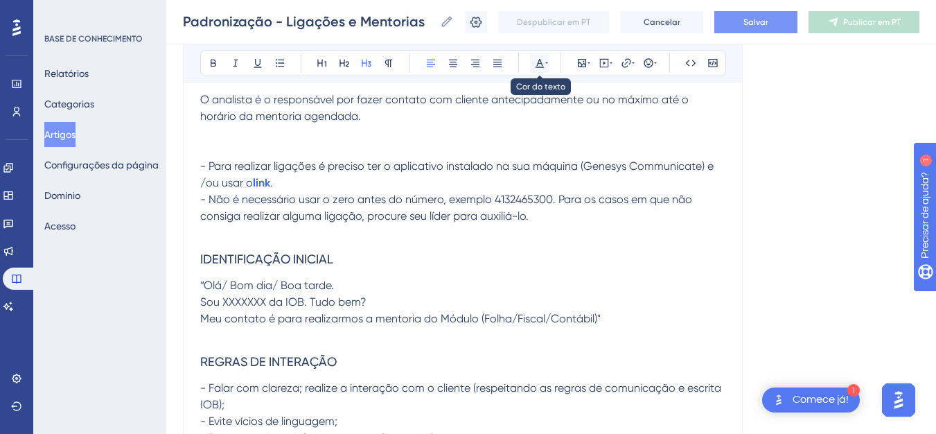
click at [544, 61] on icon at bounding box center [539, 62] width 11 height 11
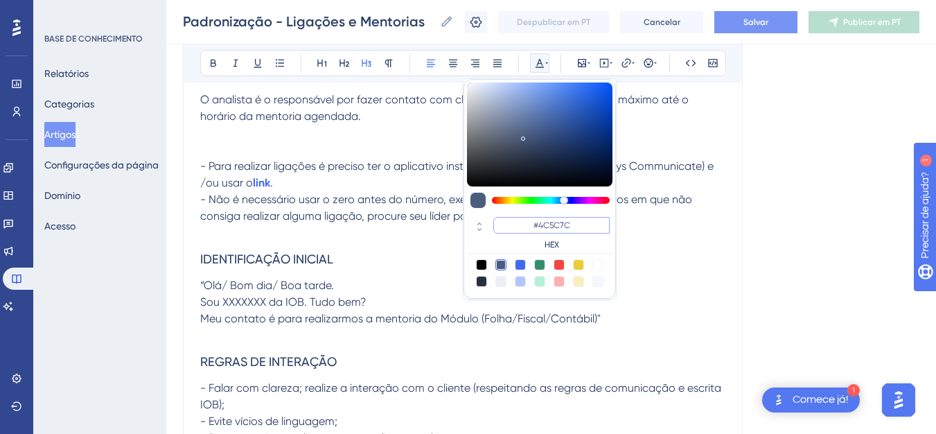
click at [549, 232] on input "#4C5C7C" at bounding box center [551, 225] width 116 height 17
click at [405, 249] on h3 "IDENTIFICAÇÃO INICIAL" at bounding box center [462, 259] width 525 height 36
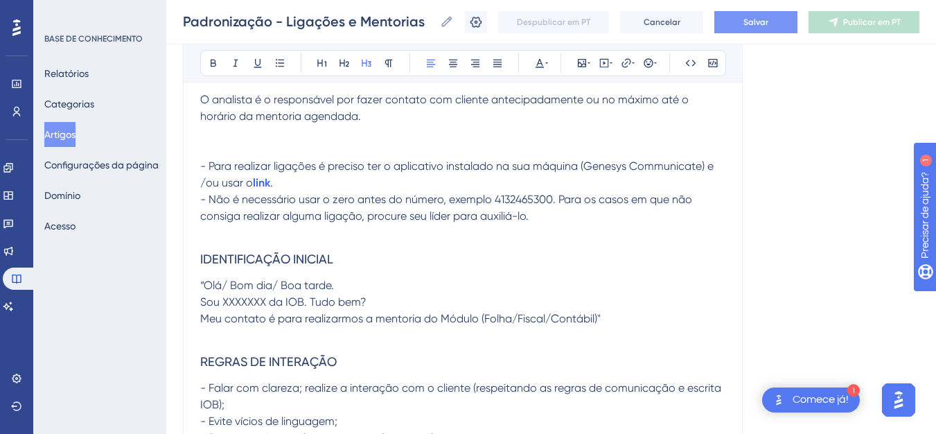
click at [229, 253] on span "IDENTIFICAÇÃO INICIAL" at bounding box center [266, 258] width 133 height 15
click at [675, 29] on button "Cancelar" at bounding box center [661, 22] width 83 height 22
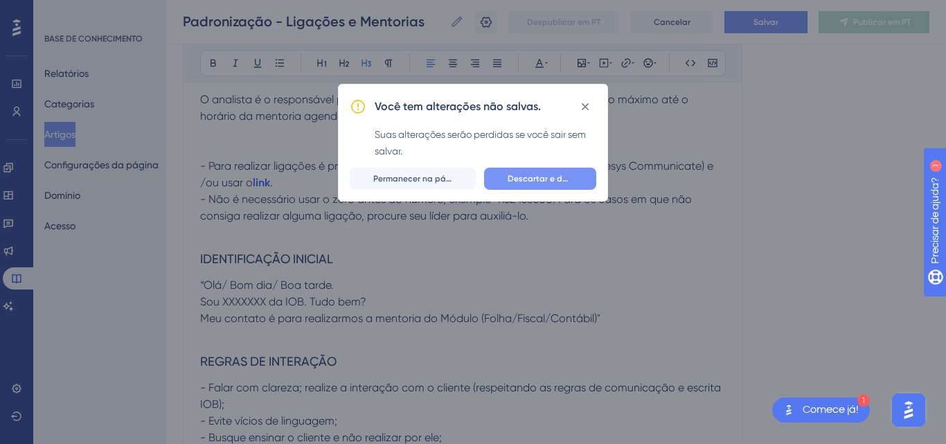
click at [529, 179] on font "Descartar e deixar" at bounding box center [545, 179] width 74 height 10
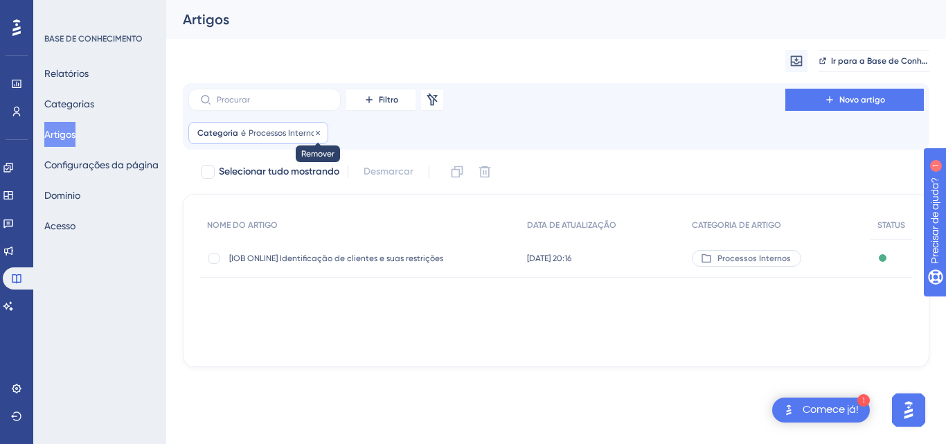
click at [317, 129] on icon at bounding box center [318, 133] width 8 height 8
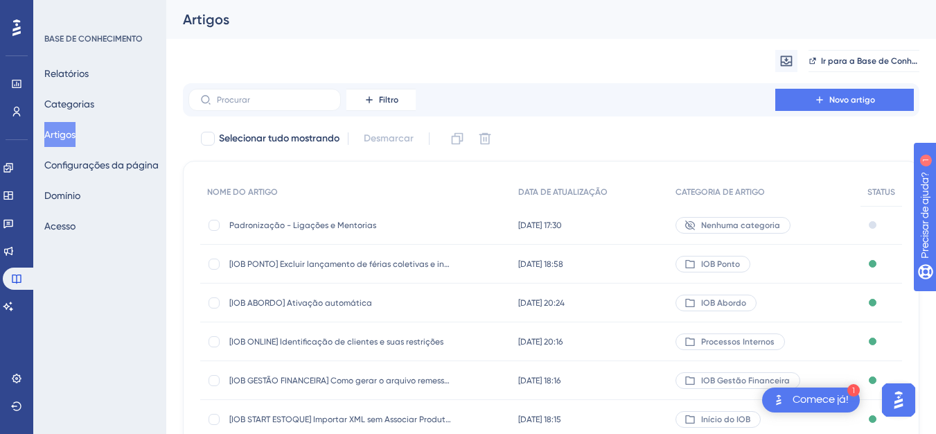
click at [339, 224] on font "Padronização - Ligações e Mentorias" at bounding box center [302, 225] width 147 height 10
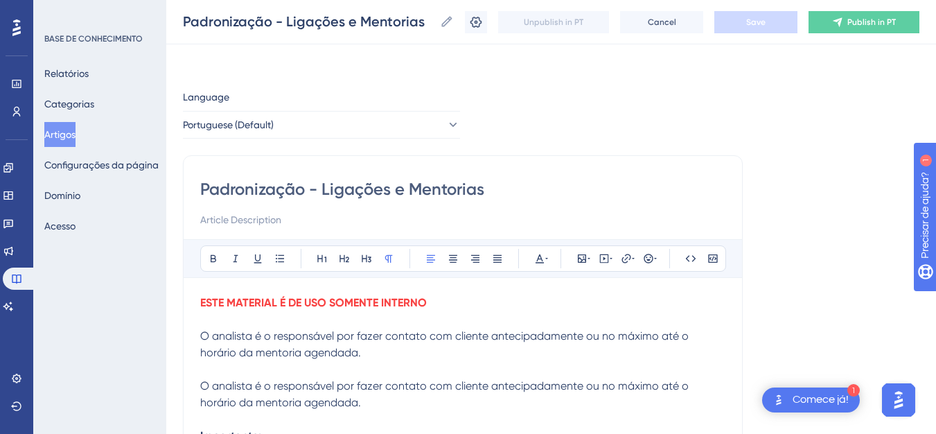
drag, startPoint x: 241, startPoint y: 247, endPoint x: 193, endPoint y: 248, distance: 47.8
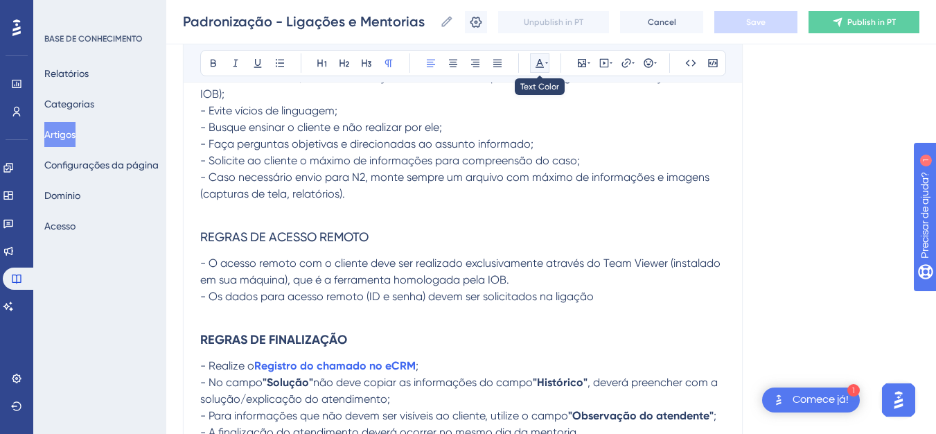
click at [540, 63] on icon at bounding box center [539, 63] width 8 height 9
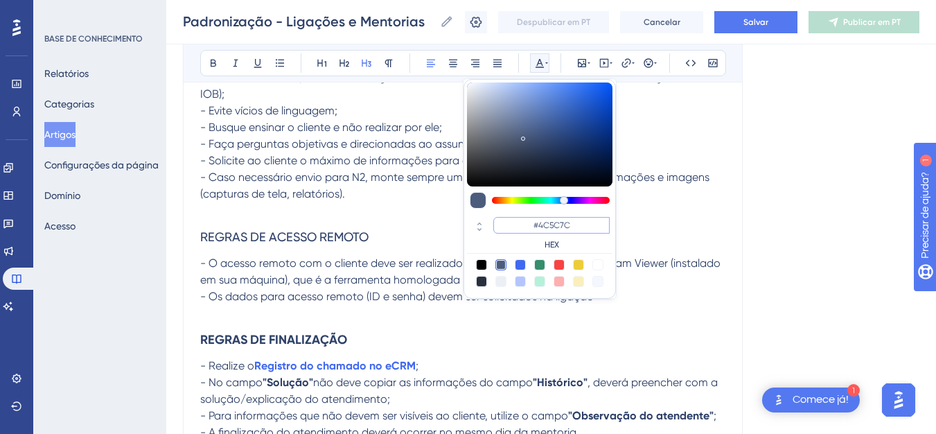
click at [540, 224] on input "#4C5C7C" at bounding box center [551, 225] width 116 height 17
click at [472, 242] on div "#4C5C7C HEX" at bounding box center [539, 233] width 145 height 39
click at [553, 242] on font "HEX" at bounding box center [551, 245] width 15 height 10
click at [552, 242] on font "HEX" at bounding box center [551, 245] width 15 height 10
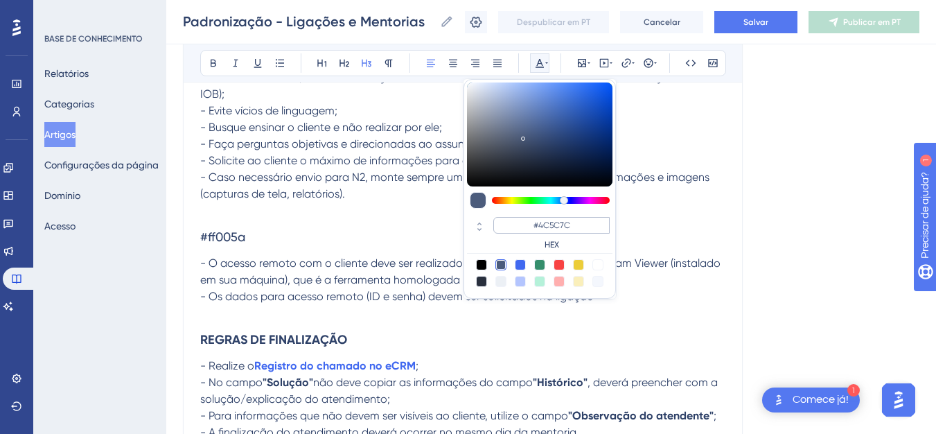
click at [558, 233] on div "#4C5C7C HEX" at bounding box center [551, 233] width 116 height 33
click at [554, 220] on input "#4C5C7C" at bounding box center [551, 225] width 116 height 17
drag, startPoint x: 177, startPoint y: 240, endPoint x: 157, endPoint y: 237, distance: 21.0
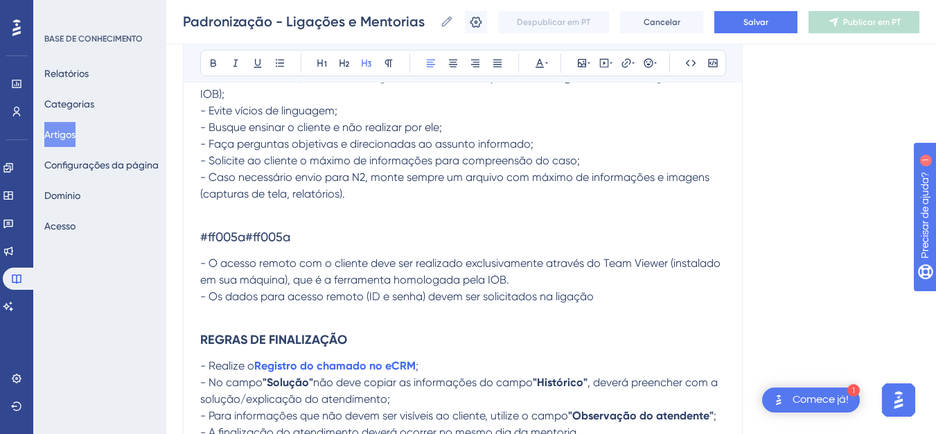
click at [799, 401] on font "Comece já!" at bounding box center [820, 398] width 56 height 11
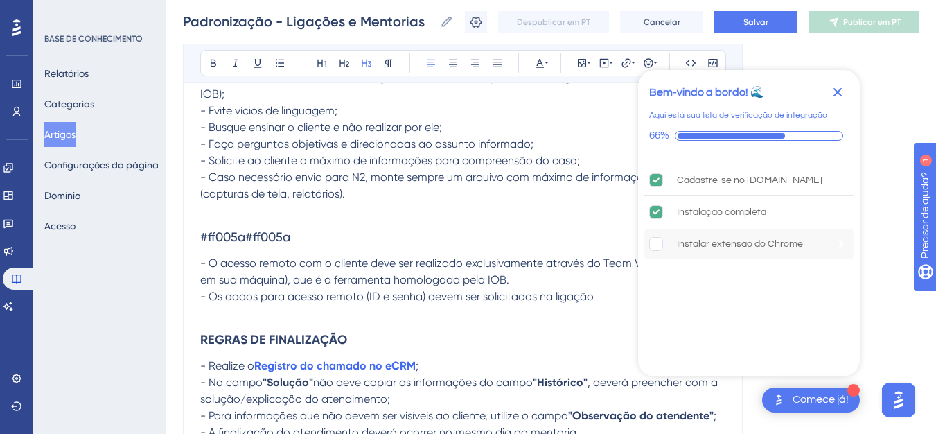
click at [734, 245] on font "Instalar extensão do Chrome" at bounding box center [740, 244] width 126 height 10
